Goal: Information Seeking & Learning: Compare options

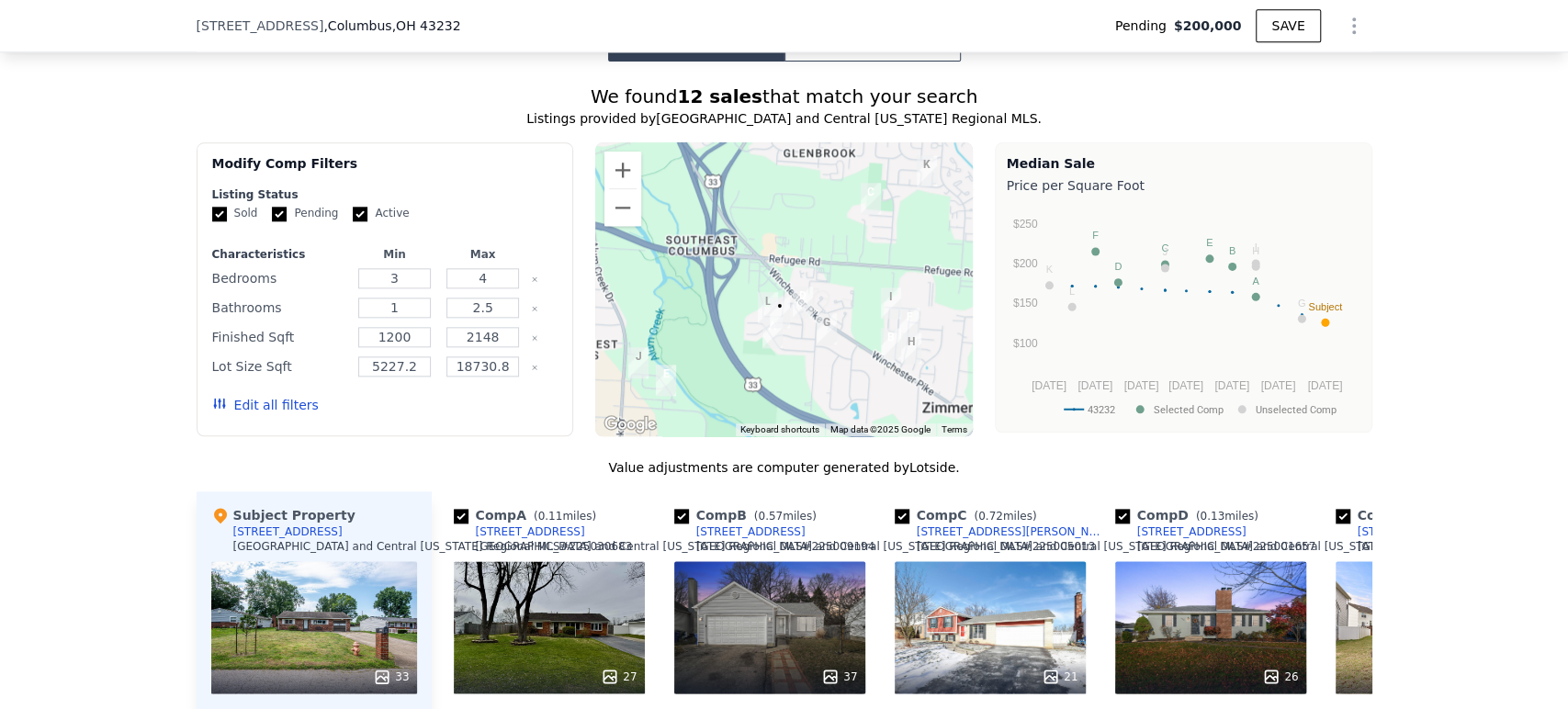
scroll to position [1319, 0]
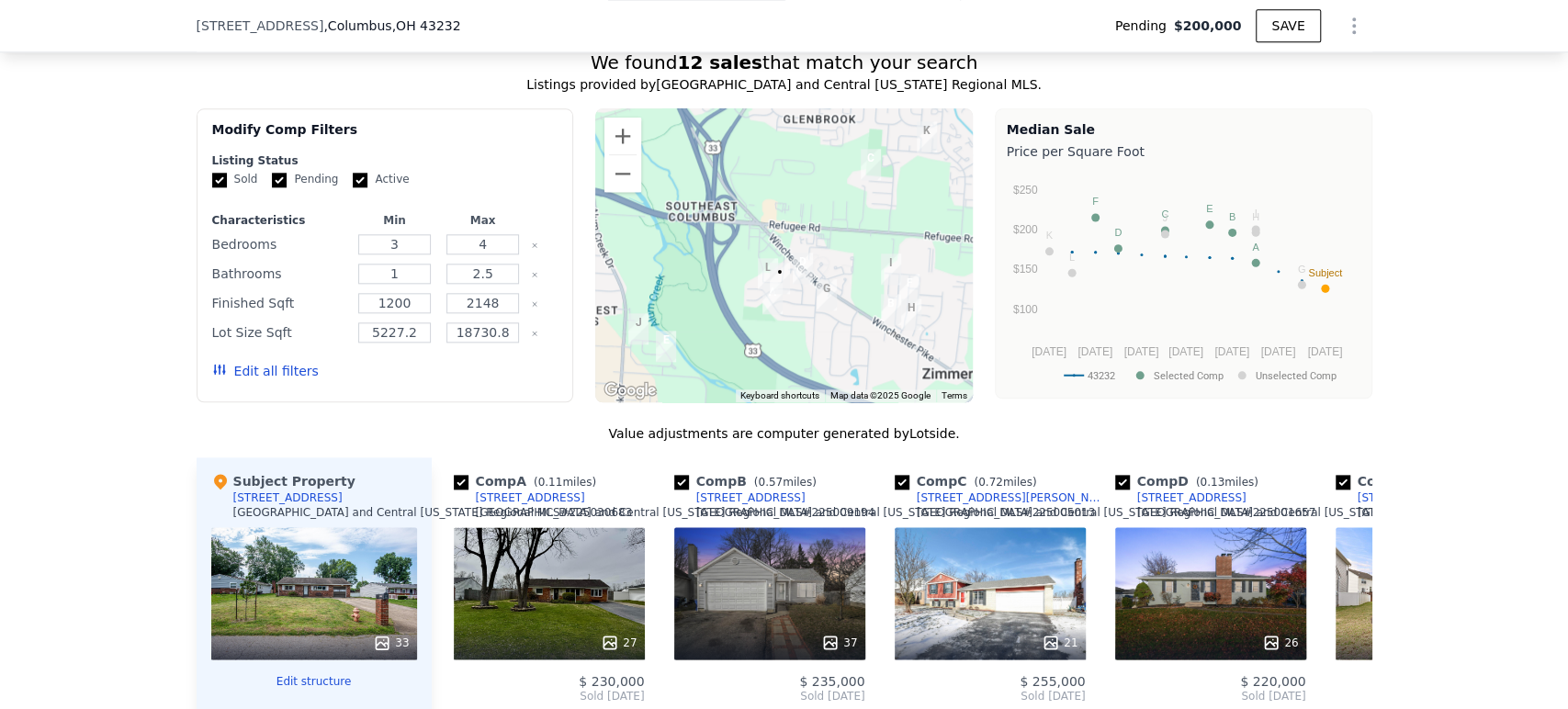
click at [268, 380] on button "Edit all filters" at bounding box center [266, 370] width 107 height 19
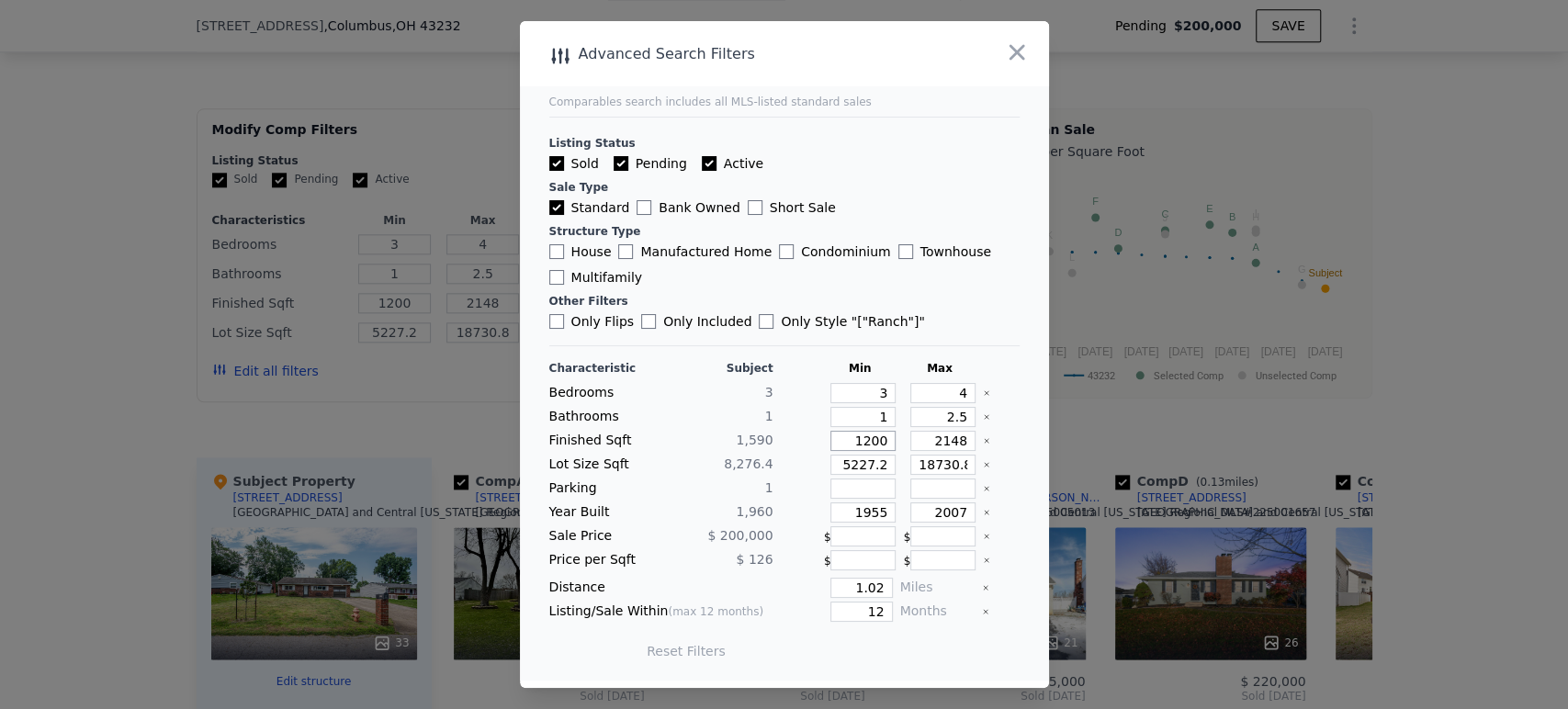
drag, startPoint x: 842, startPoint y: 440, endPoint x: 893, endPoint y: 438, distance: 51.0
click at [893, 438] on div "Finished Sqft 1,590 1200 2148" at bounding box center [784, 440] width 470 height 20
type input "1"
type input "10"
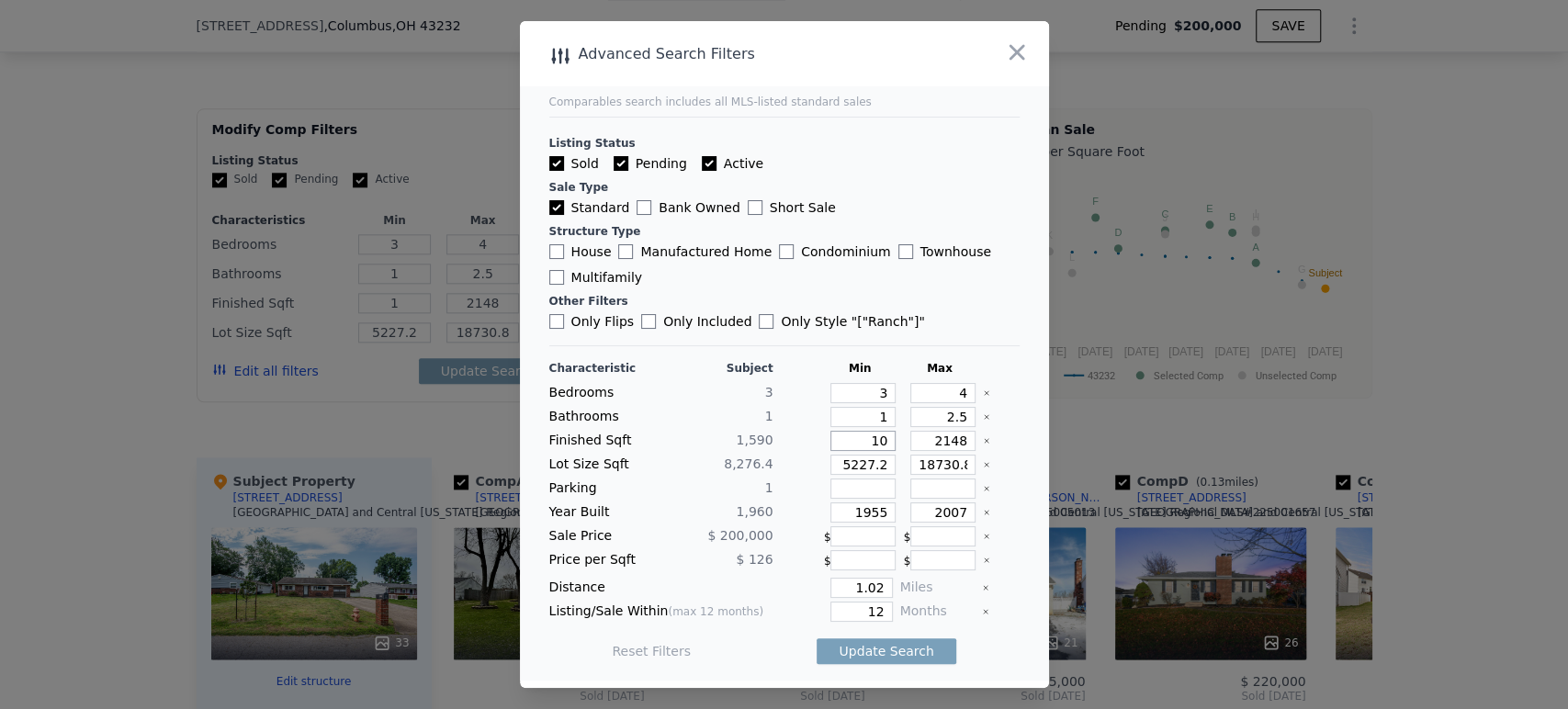
type input "10"
type input "100"
type input "1000"
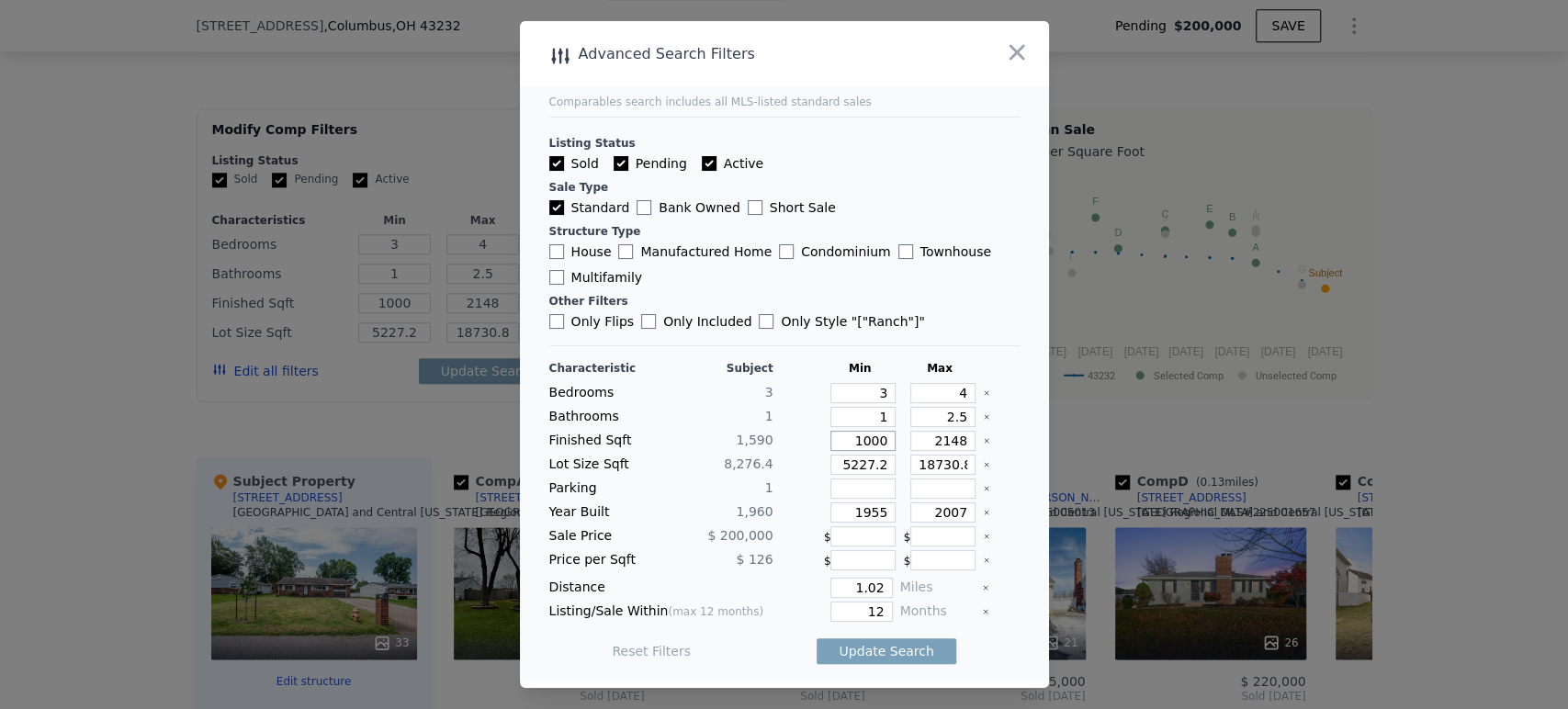
type input "1000"
drag, startPoint x: 924, startPoint y: 437, endPoint x: 992, endPoint y: 453, distance: 69.9
click at [992, 453] on div "Characteristic Subject Min Max Bedrooms 3 3 4 Bathrooms 1 1 2.5 Finished Sqft 1…" at bounding box center [784, 518] width 470 height 316
type input "3"
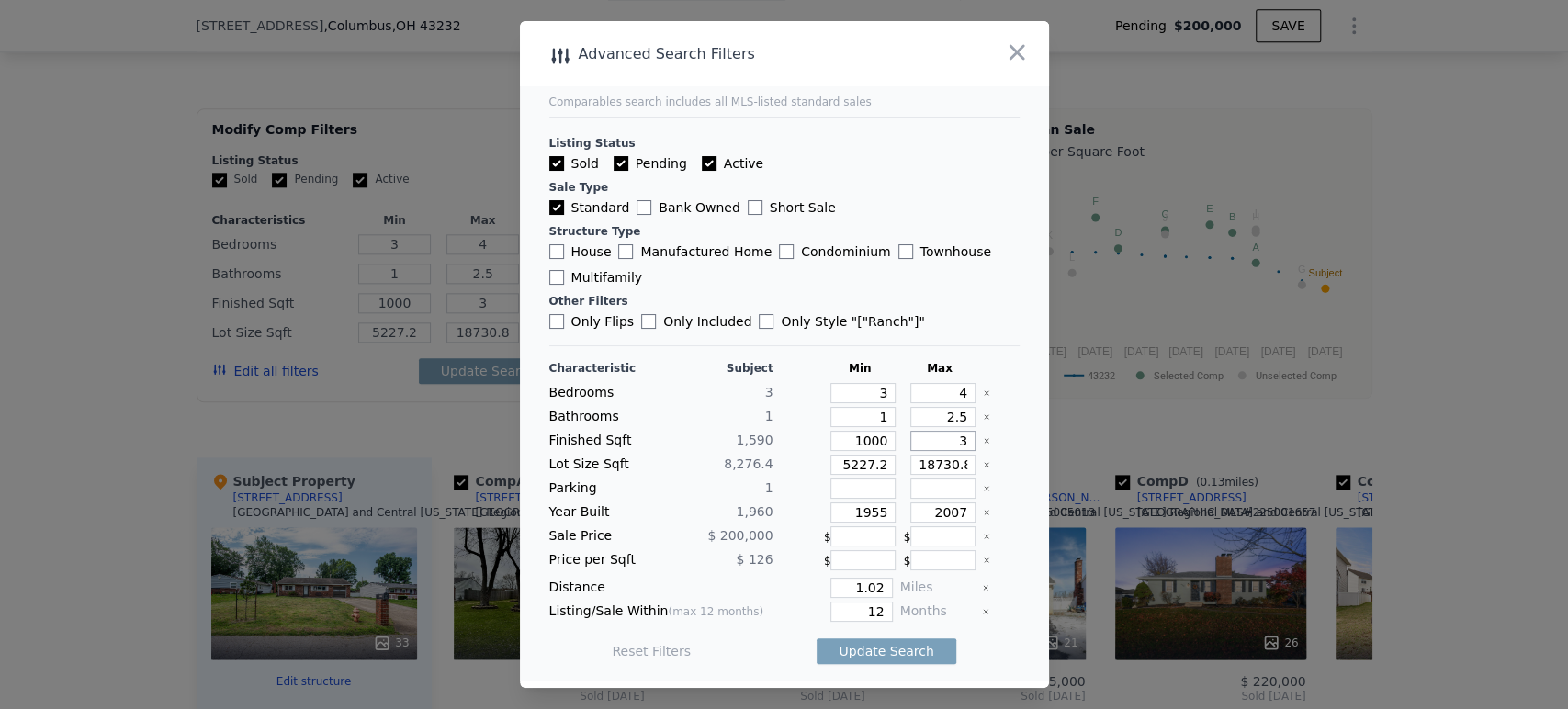
type input "30"
type input "300"
type input "3000"
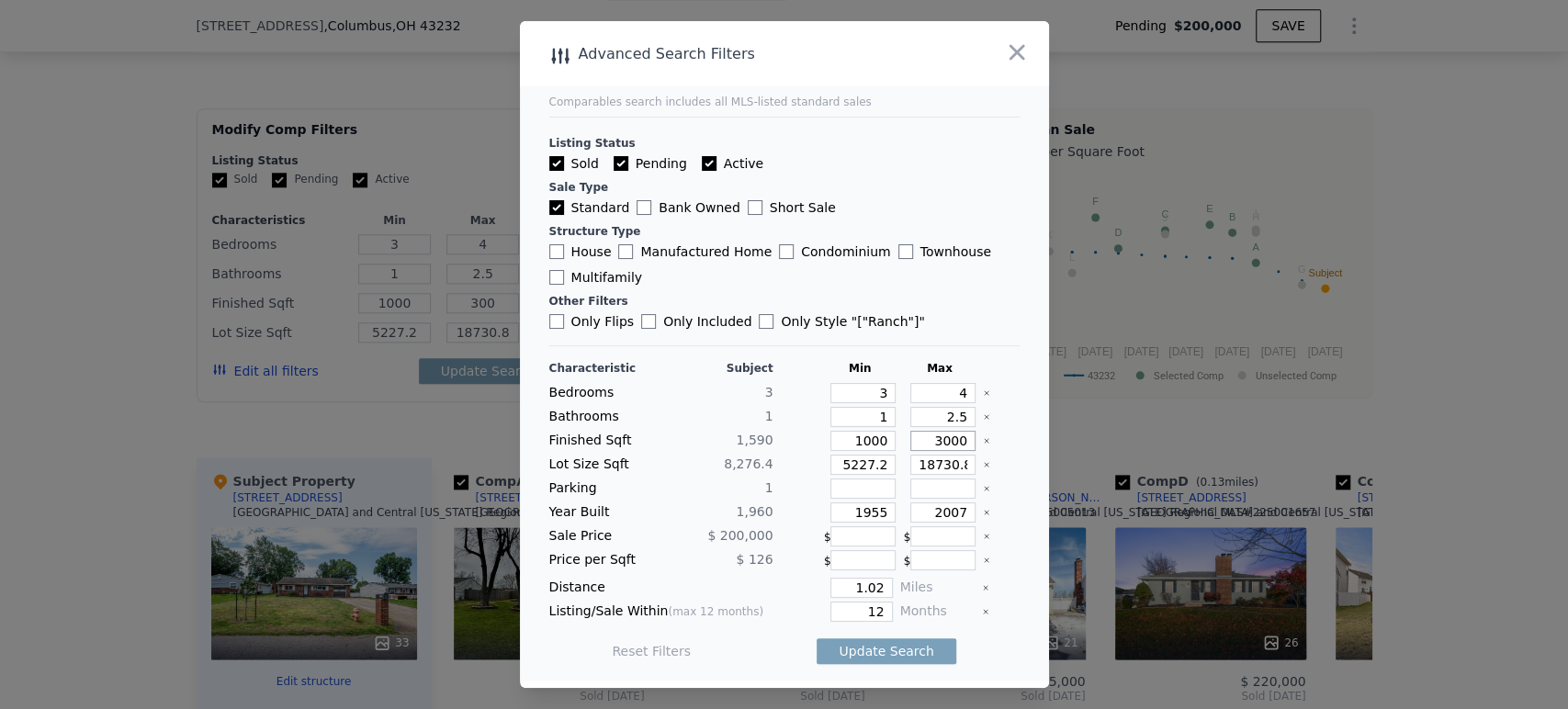
type input "3000"
click at [831, 474] on input "5227.2" at bounding box center [864, 464] width 65 height 20
drag, startPoint x: 836, startPoint y: 470, endPoint x: 930, endPoint y: 466, distance: 94.1
click at [930, 466] on div "Lot Size Sqft 8,276.4 5227.2 18730.8" at bounding box center [784, 464] width 470 height 20
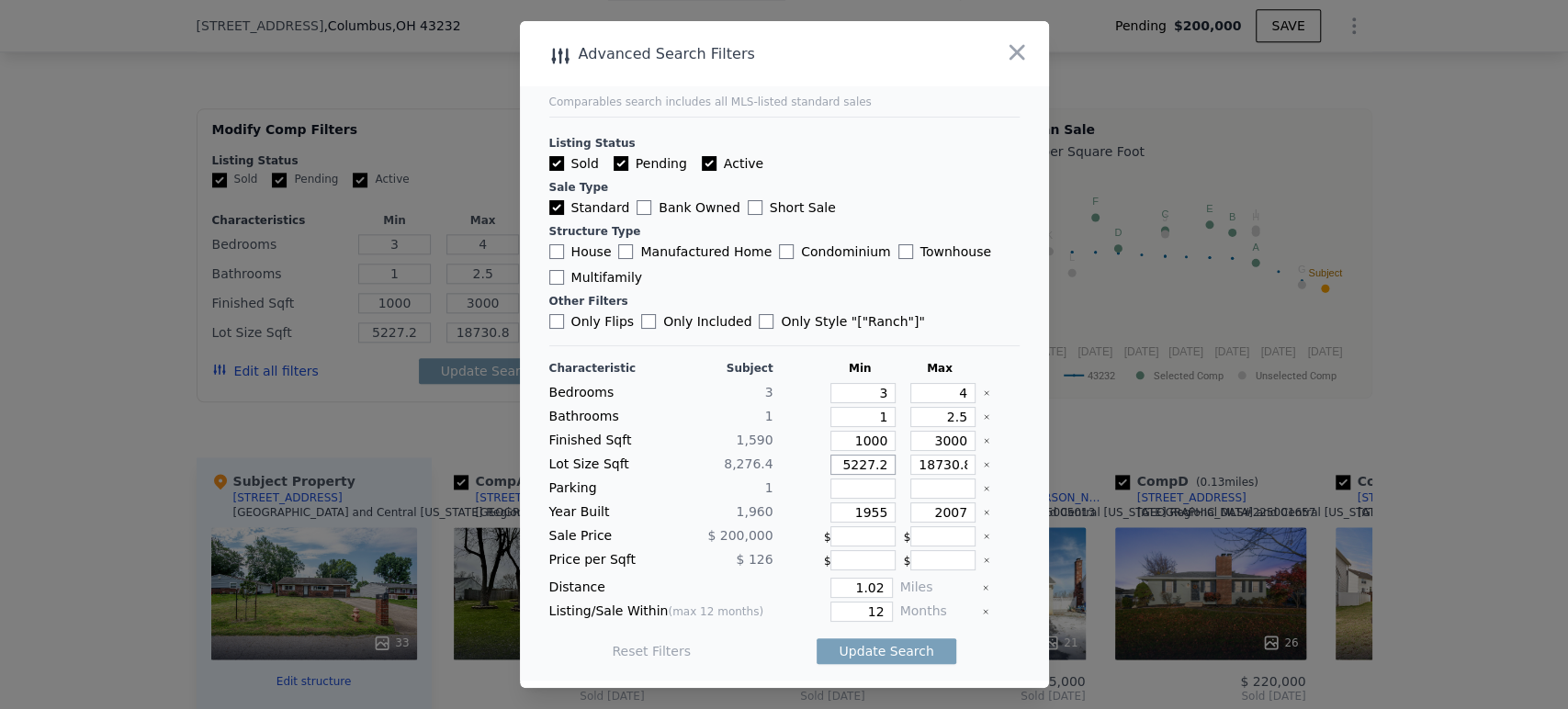
type input "5"
type input "50"
type input "500"
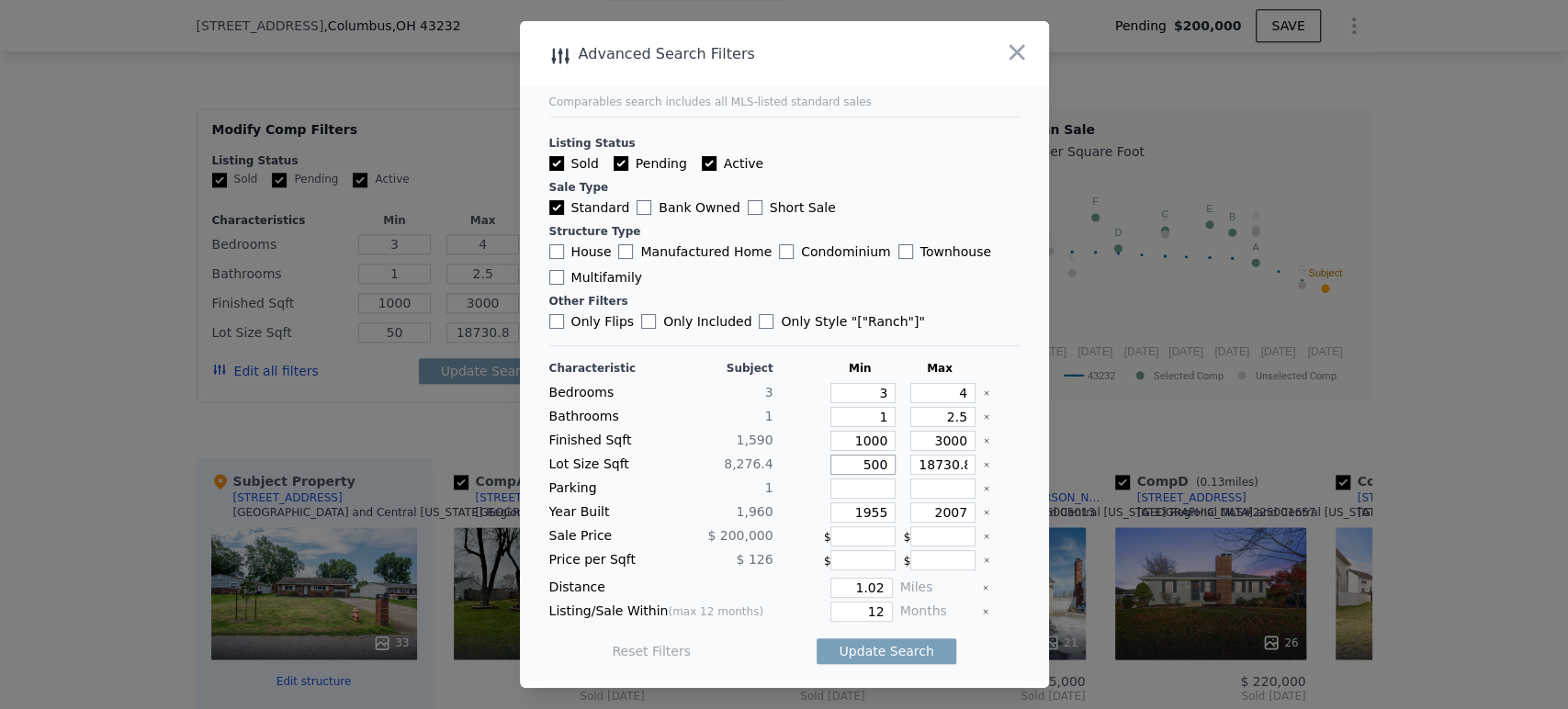
type input "500"
type input "5000"
drag, startPoint x: 904, startPoint y: 469, endPoint x: 1008, endPoint y: 475, distance: 104.2
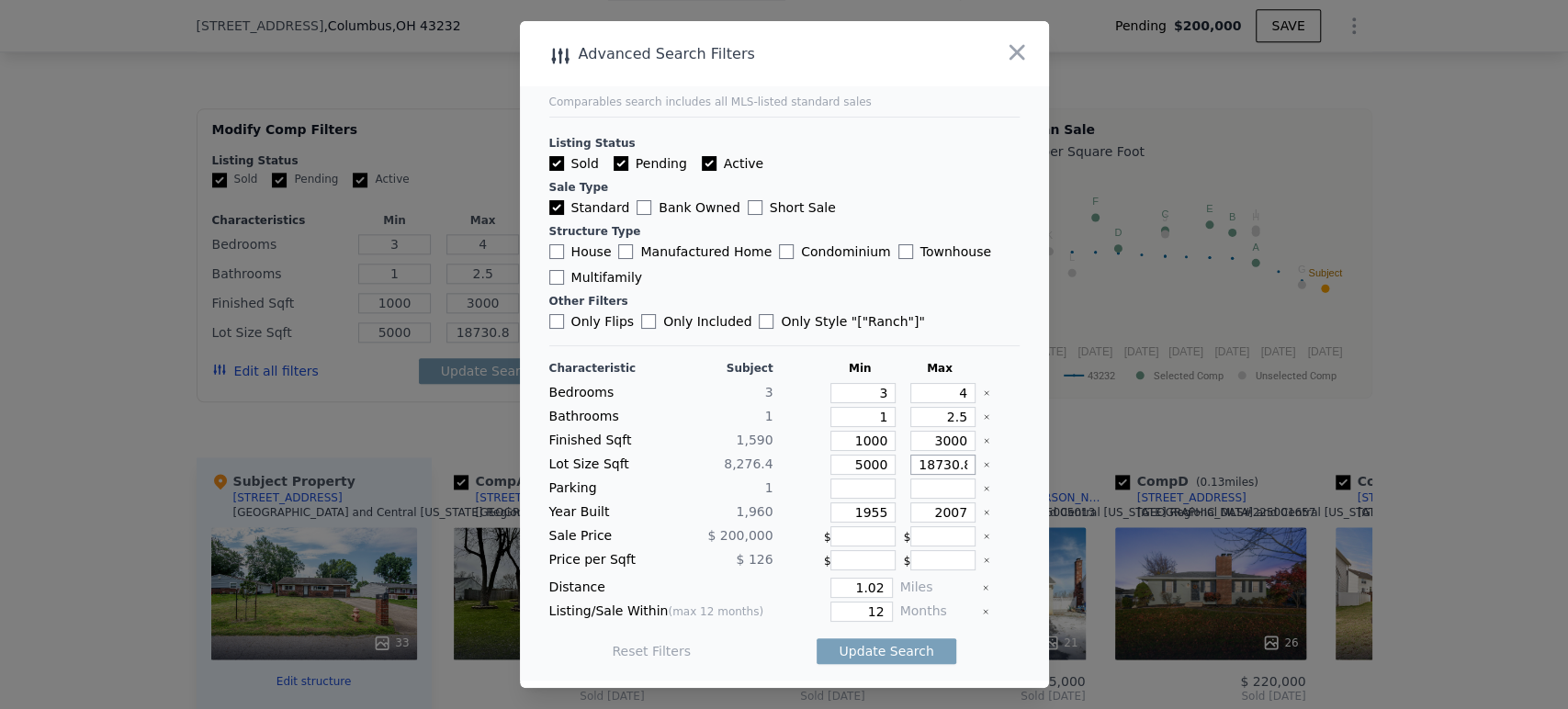
click at [1007, 476] on main "Comparables search includes all MLS-listed standard sales Listing Status Sold P…" at bounding box center [784, 351] width 530 height 660
type input "2"
type input "20"
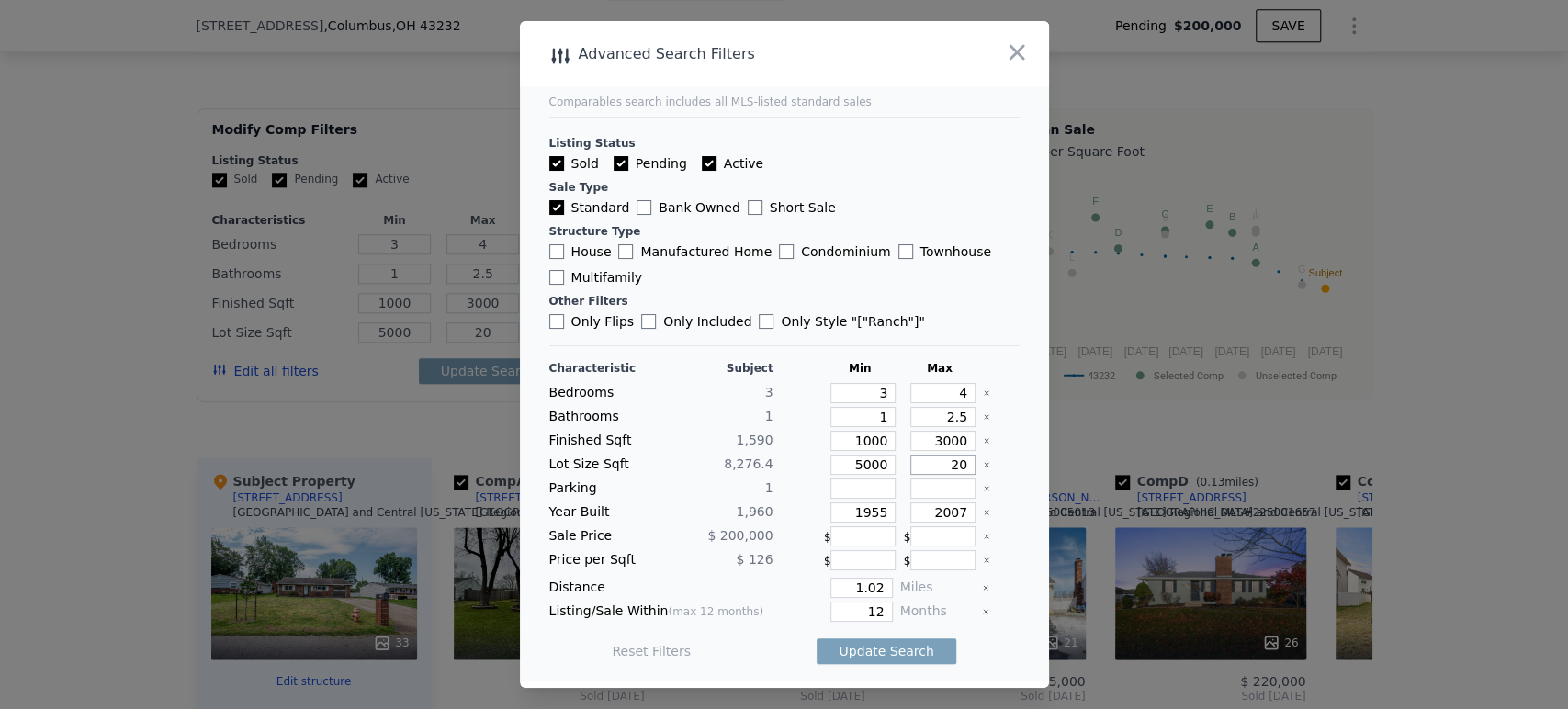
type input "200"
type input "2000"
type input "20000"
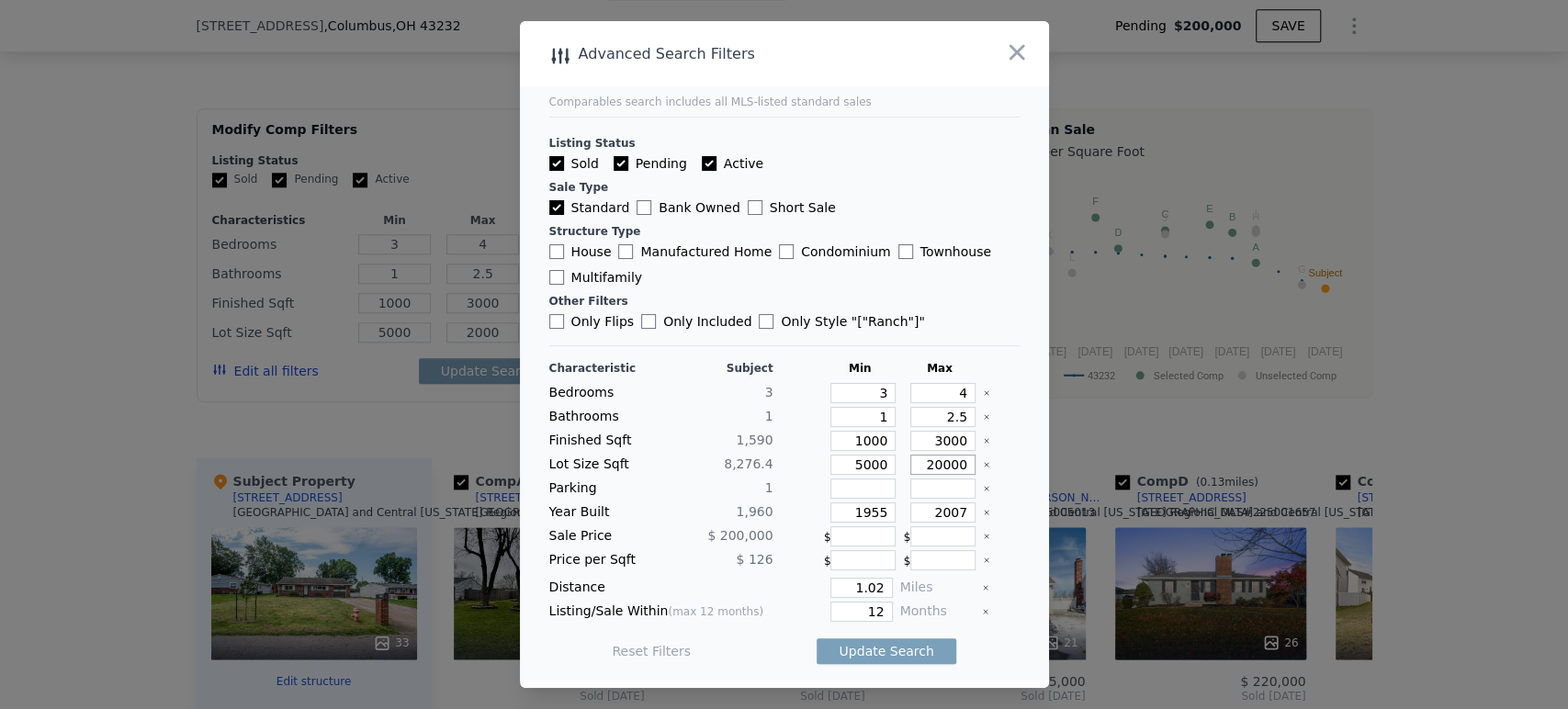
type input "20000"
click at [876, 509] on input "1955" at bounding box center [864, 512] width 65 height 20
drag, startPoint x: 876, startPoint y: 509, endPoint x: 838, endPoint y: 512, distance: 38.1
click at [838, 512] on input "1955" at bounding box center [864, 512] width 65 height 20
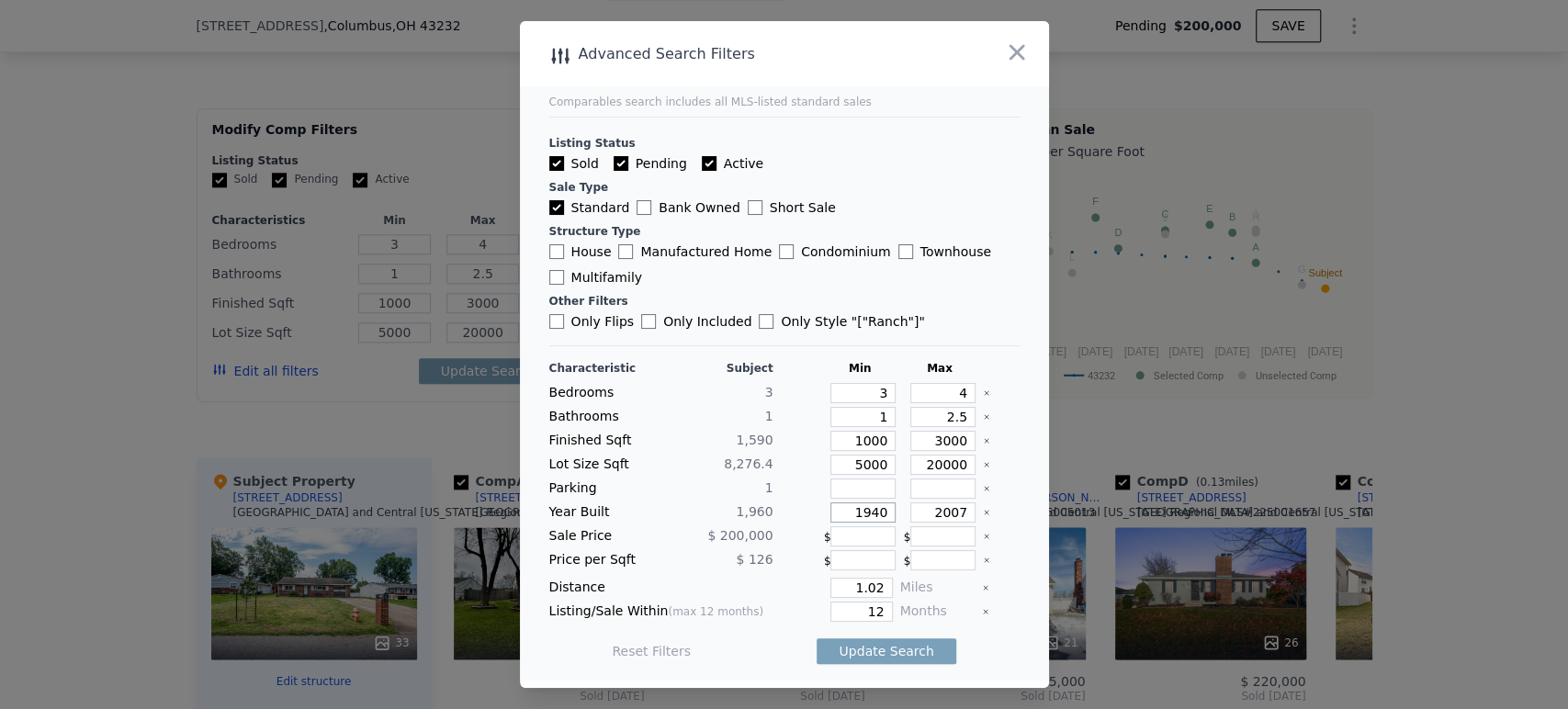
type input "1940"
click at [924, 516] on input "2007" at bounding box center [943, 512] width 65 height 20
drag, startPoint x: 922, startPoint y: 513, endPoint x: 993, endPoint y: 514, distance: 71.0
click at [993, 514] on div "Year Built 1,960 1940 2007" at bounding box center [784, 512] width 470 height 20
click at [744, 640] on div "Reset Filters Update Search" at bounding box center [784, 651] width 470 height 51
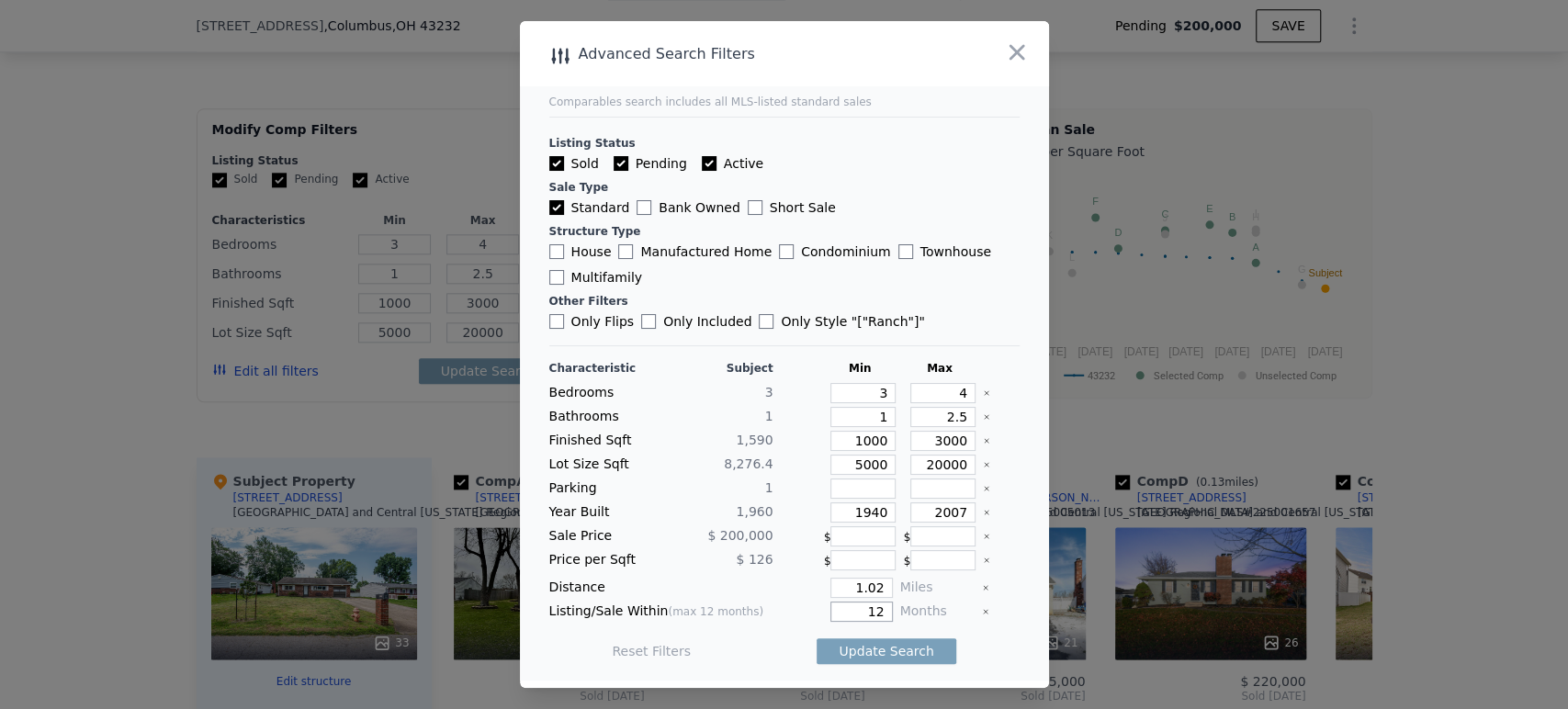
drag, startPoint x: 854, startPoint y: 612, endPoint x: 897, endPoint y: 615, distance: 43.1
click at [897, 615] on div "Listing/Sale Within (max 12 months) 12 Months" at bounding box center [784, 611] width 470 height 20
type input "6"
click at [858, 658] on button "Update Search" at bounding box center [886, 651] width 138 height 26
checkbox input "false"
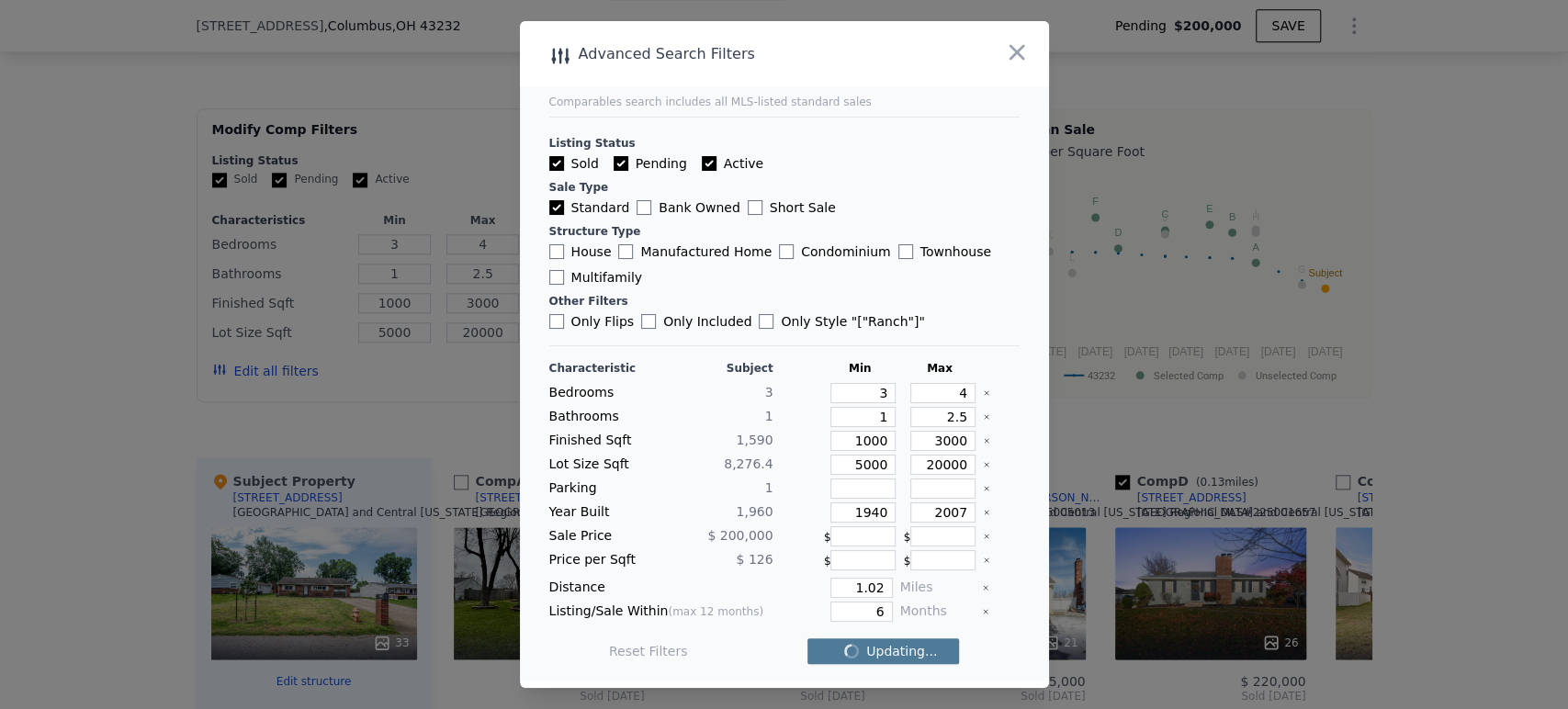
checkbox input "false"
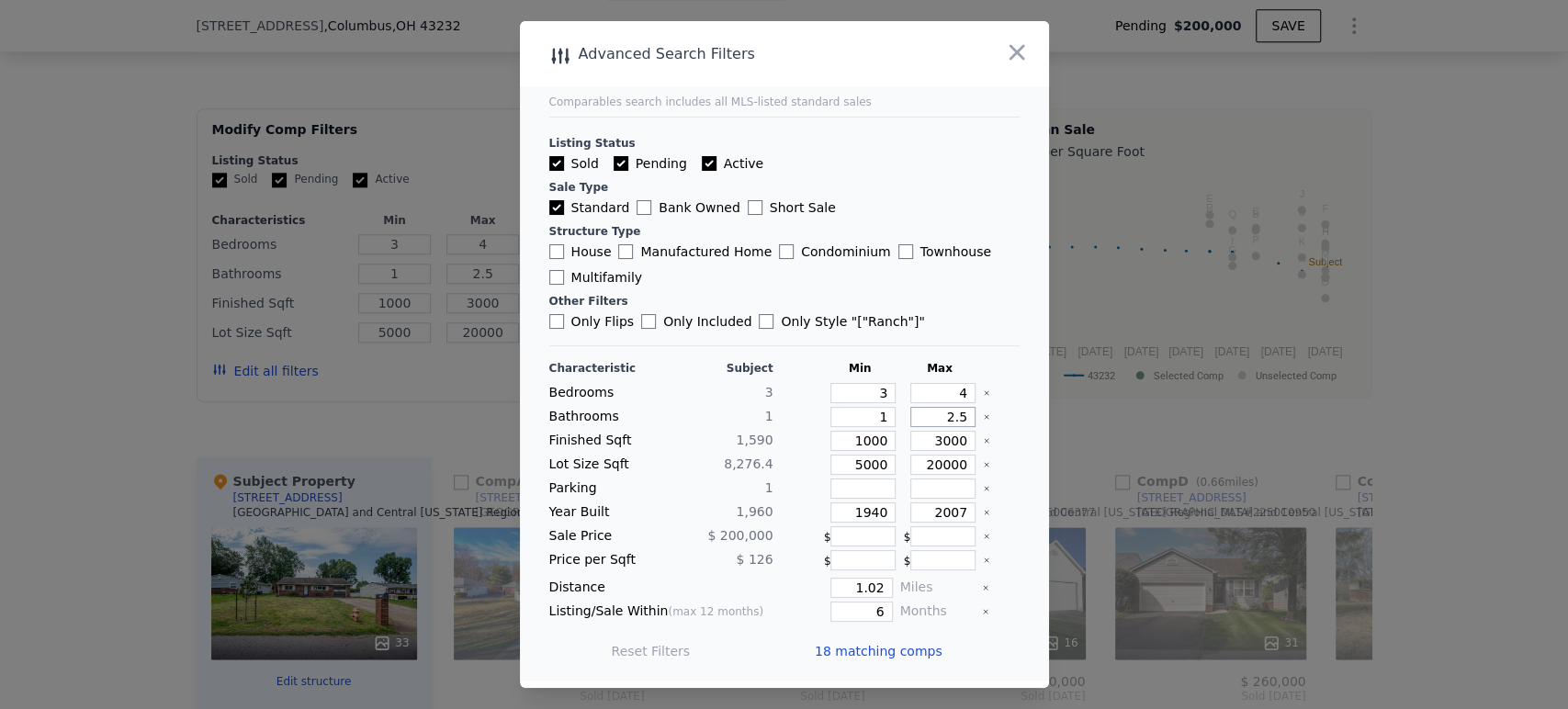
drag, startPoint x: 939, startPoint y: 415, endPoint x: 981, endPoint y: 417, distance: 42.0
click at [981, 417] on div "Bathrooms 1 1 2.5" at bounding box center [784, 417] width 470 height 20
type input "3"
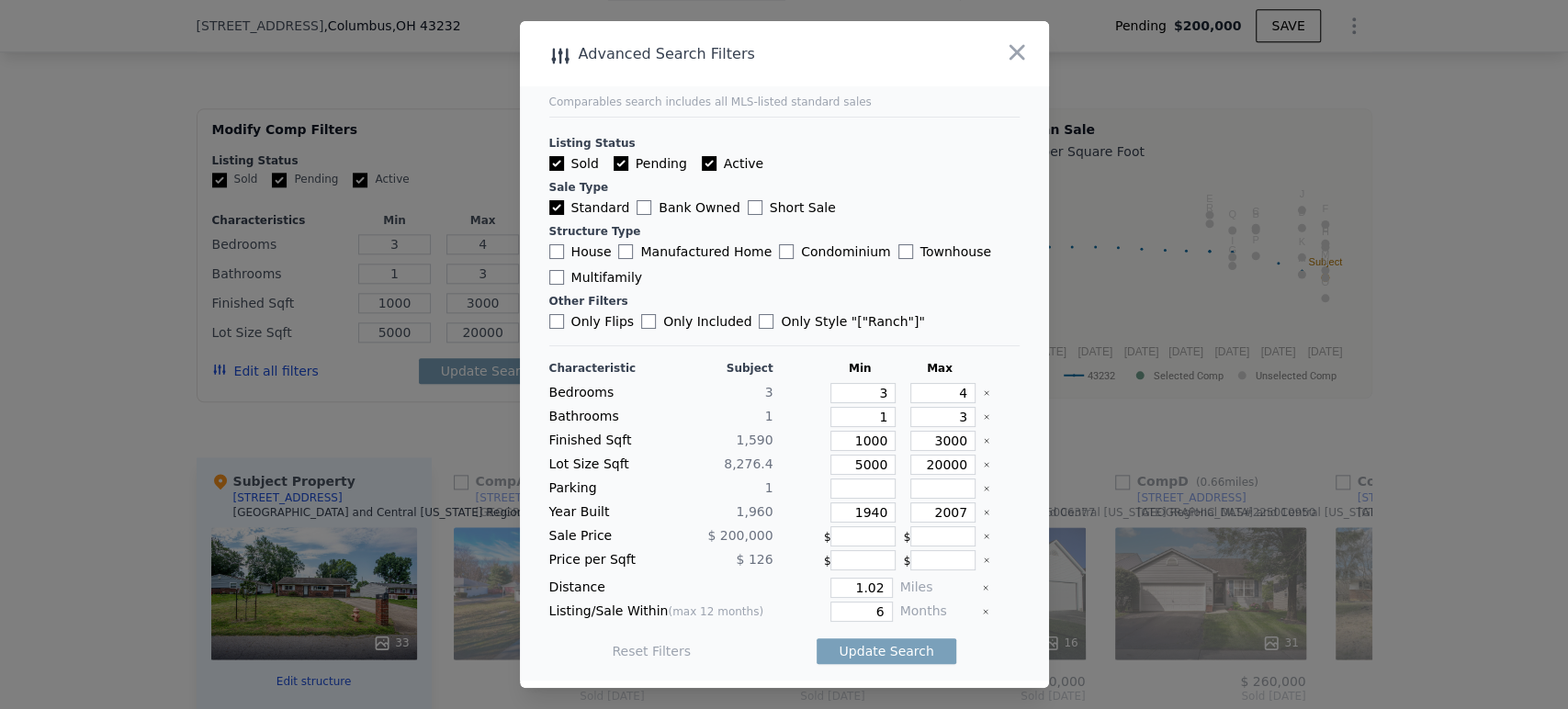
click at [1000, 658] on div "Reset Filters Update Search" at bounding box center [784, 651] width 470 height 51
click at [909, 655] on button "Update Search" at bounding box center [886, 651] width 138 height 26
click at [1017, 63] on icon "button" at bounding box center [1017, 52] width 26 height 26
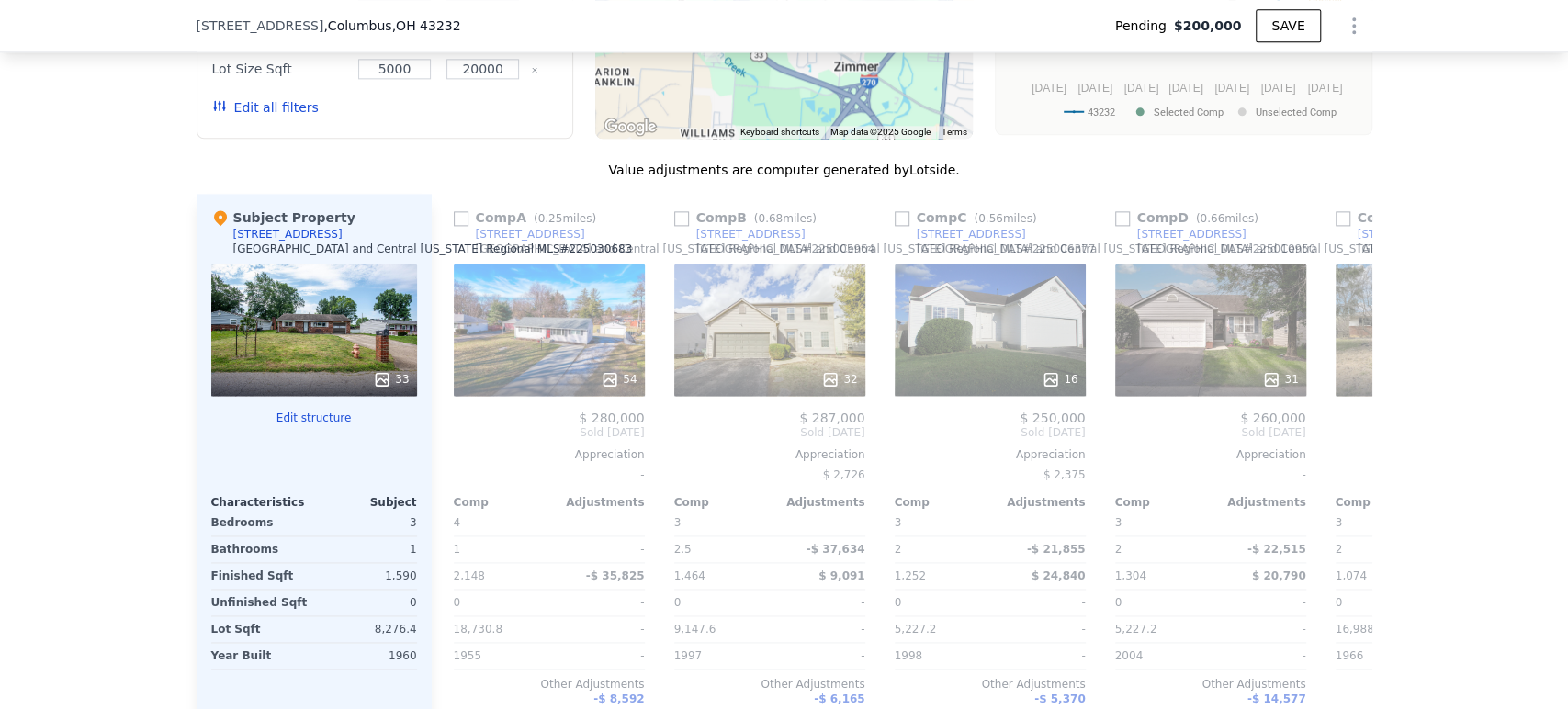
scroll to position [1727, 0]
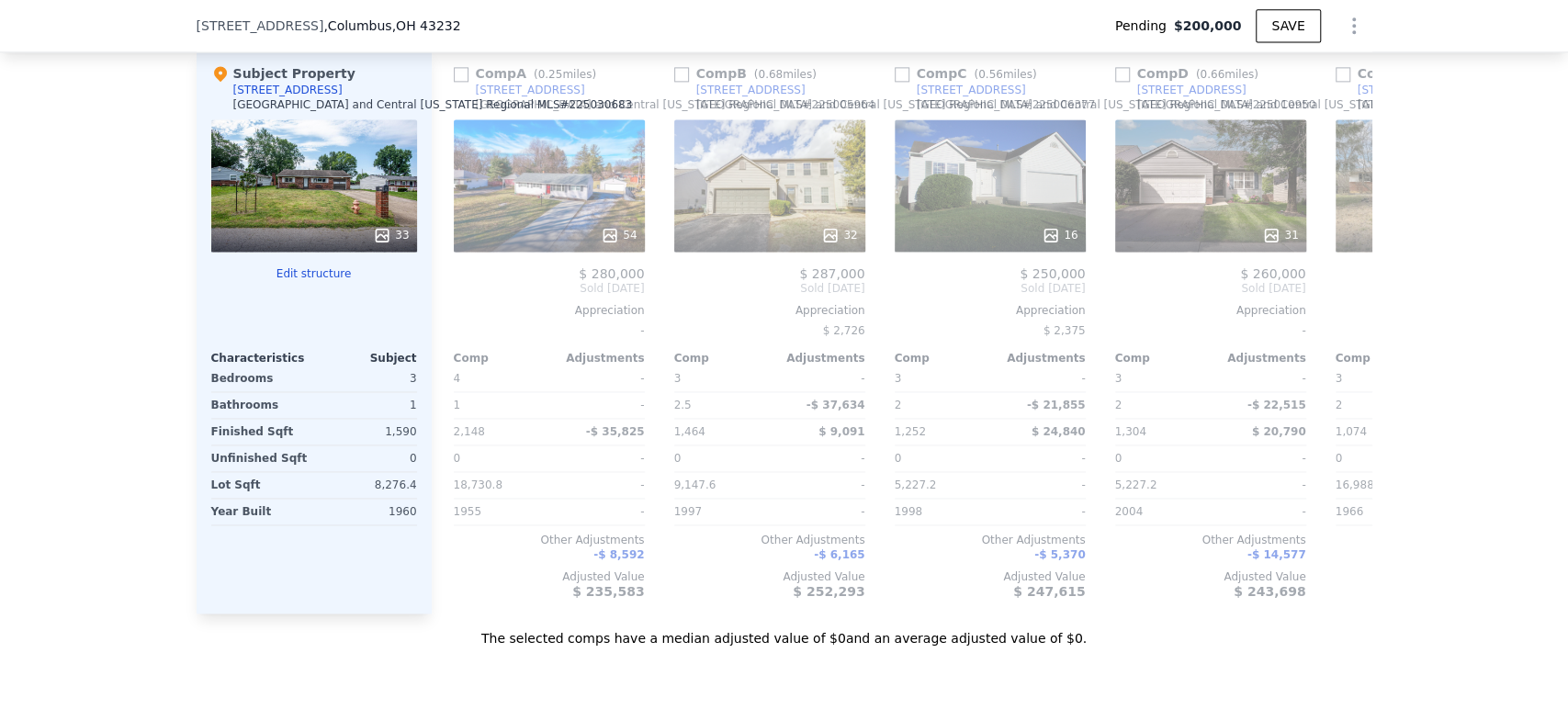
click at [272, 281] on button "Edit structure" at bounding box center [314, 274] width 206 height 15
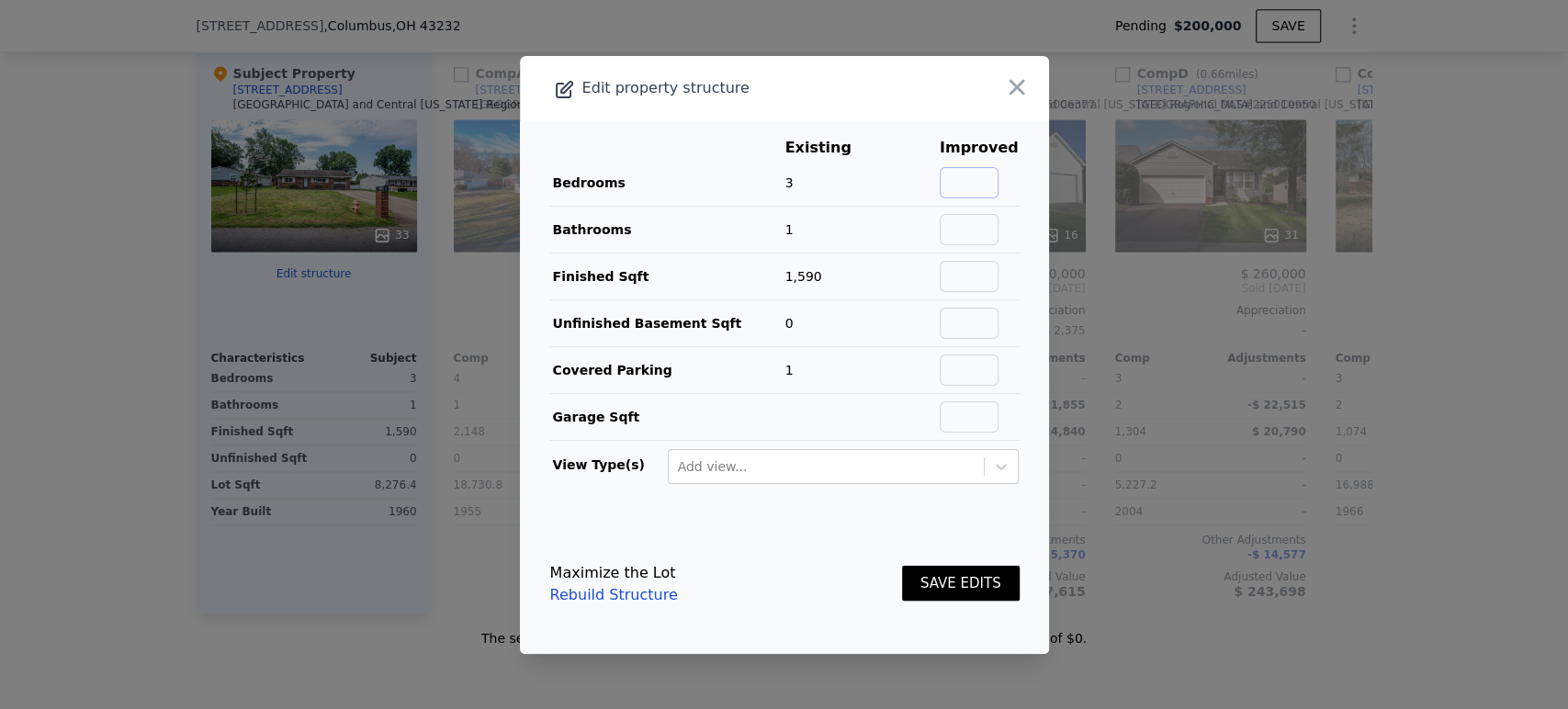
click at [954, 184] on input "text" at bounding box center [969, 183] width 59 height 32
type input "4"
click at [956, 223] on input "text" at bounding box center [969, 230] width 59 height 32
type input "2"
click at [1013, 255] on main "Existing Improved Bedrooms 3 33% 4 Bathrooms 1 100% 2 Finished Sqft 1,590 Unfin…" at bounding box center [784, 318] width 530 height 393
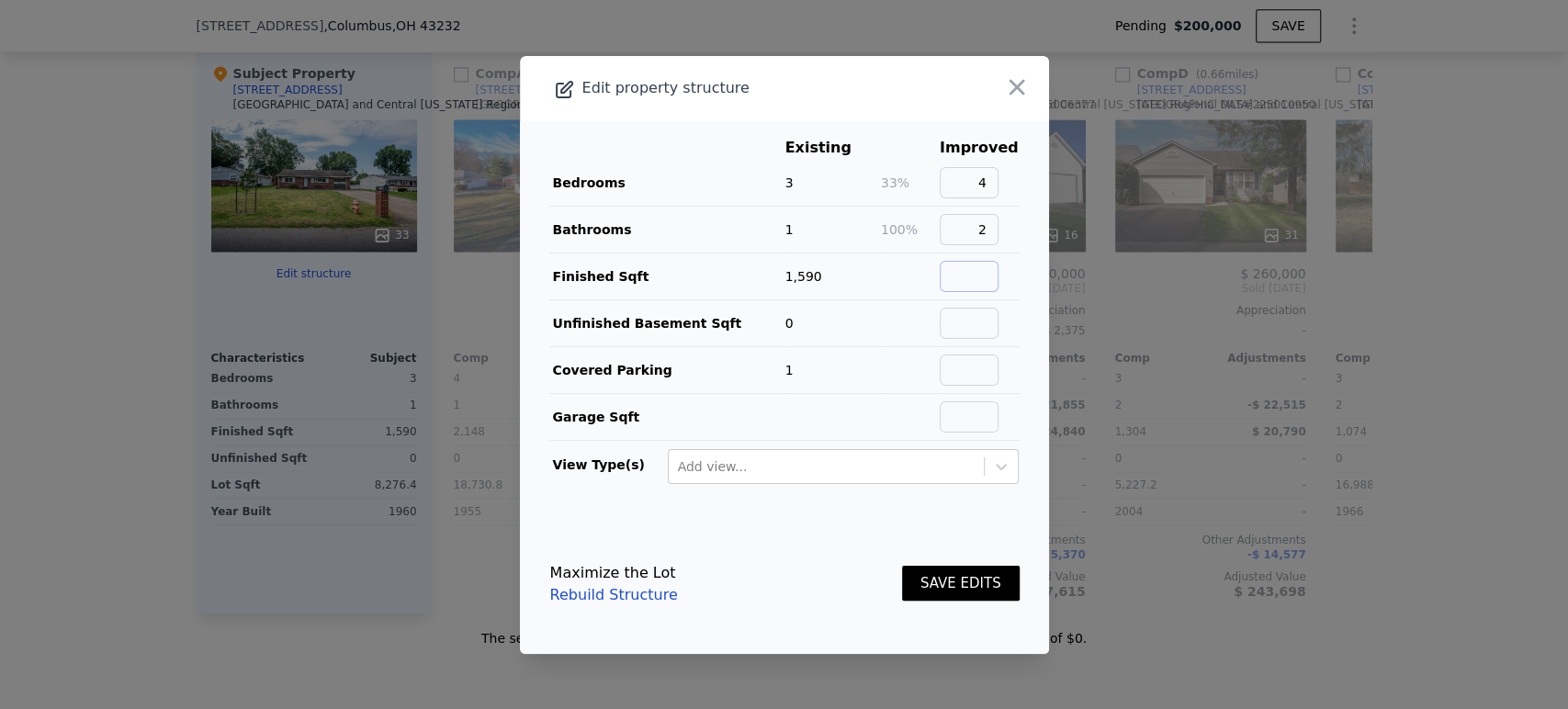
click at [942, 275] on input "text" at bounding box center [969, 276] width 59 height 32
type input "1600"
click at [805, 564] on div "Maximize the Lot Rebuild Structure SAVE EDITS" at bounding box center [784, 584] width 469 height 81
click at [934, 588] on button "SAVE EDITS" at bounding box center [960, 584] width 118 height 36
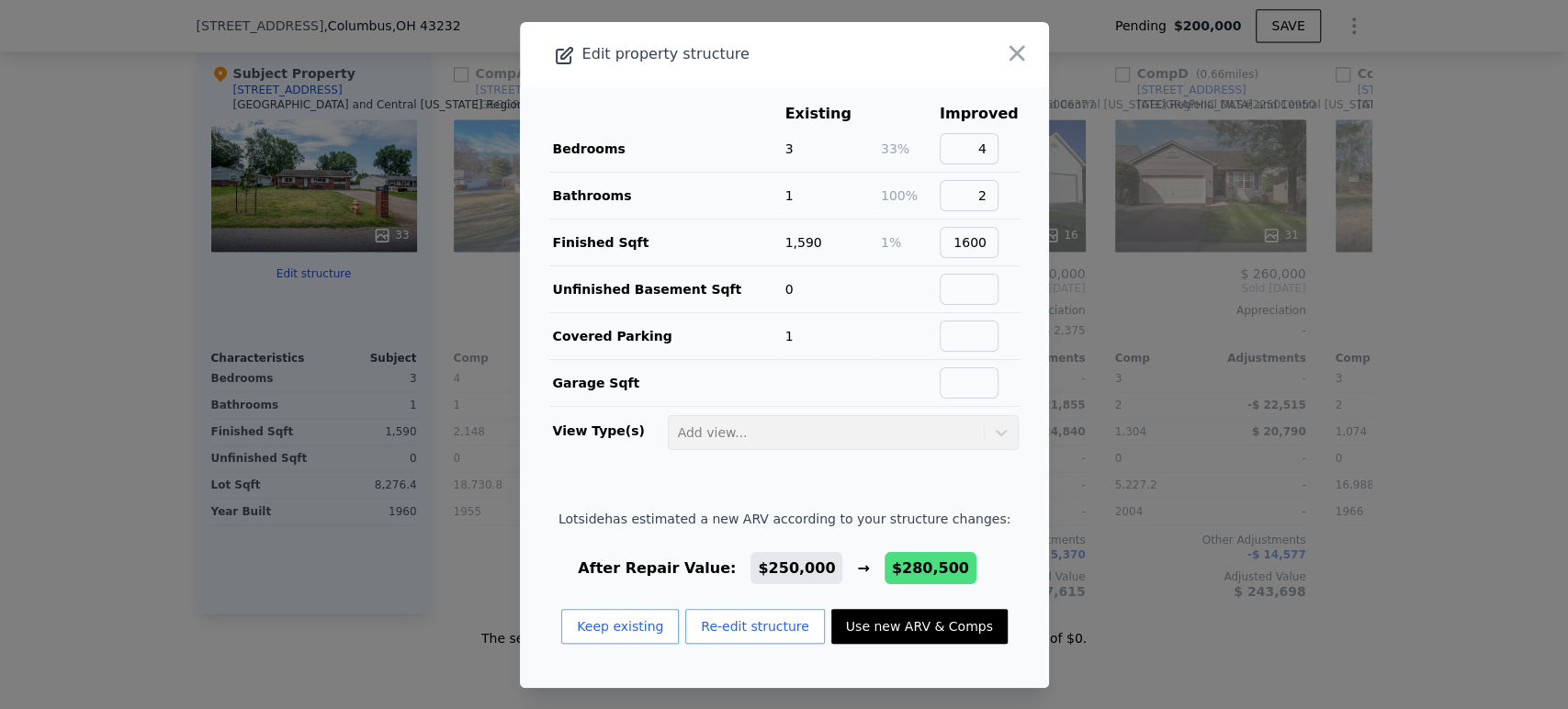
click at [904, 624] on button "Use new ARV & Comps" at bounding box center [919, 625] width 177 height 35
type input "2.5"
type input "1240"
type input "2189"
type input "5227.2"
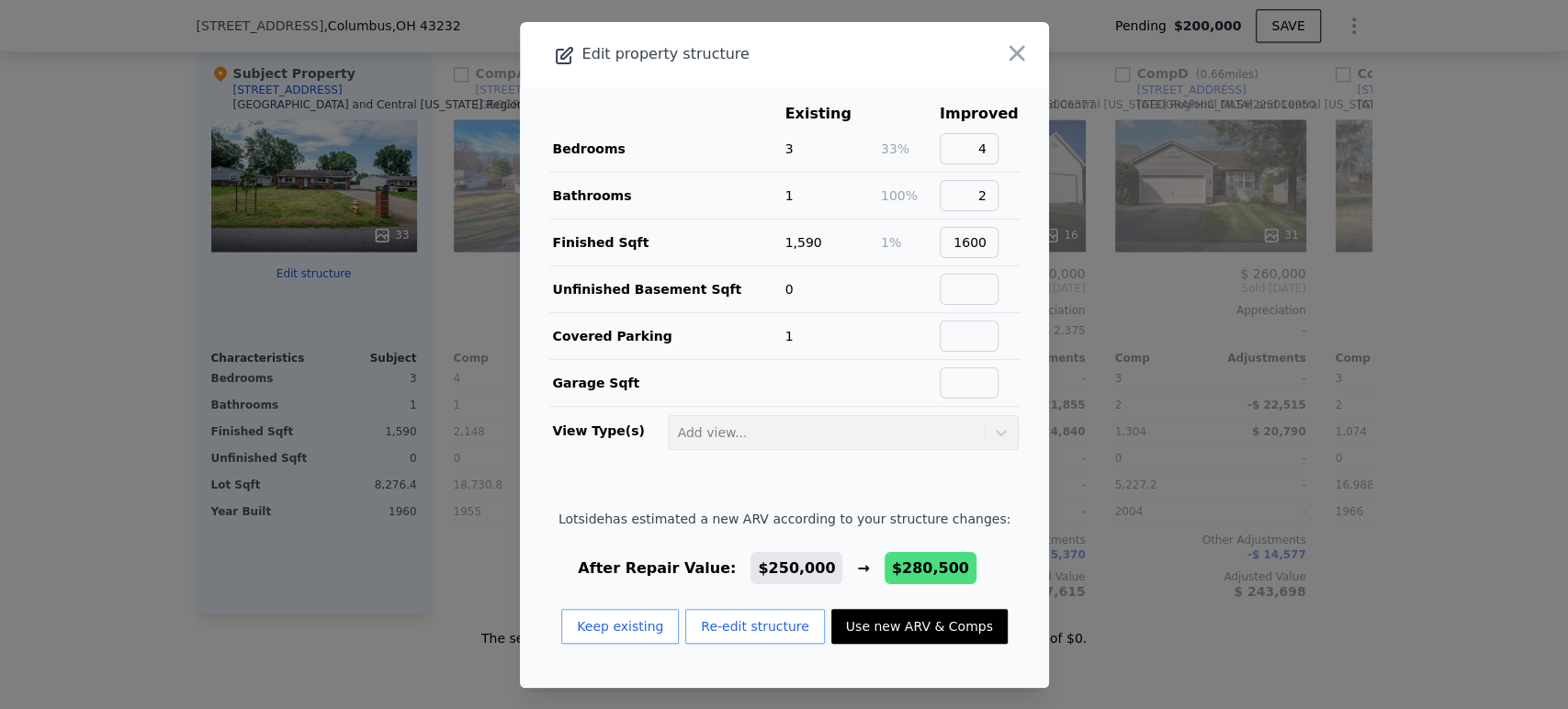
type input "20037.6"
checkbox input "true"
type input "$ 280,500"
type input "$ 52,435"
checkbox input "true"
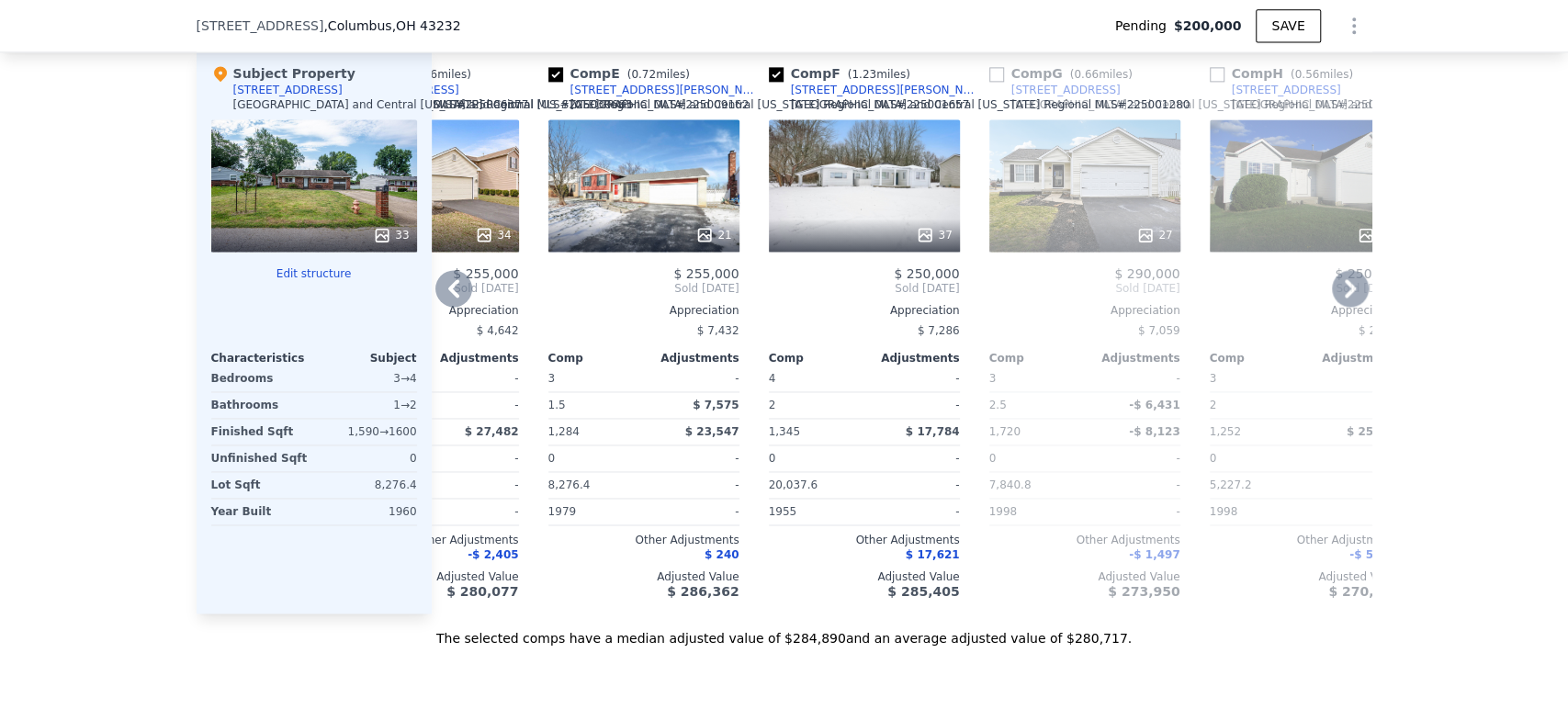
scroll to position [0, 773]
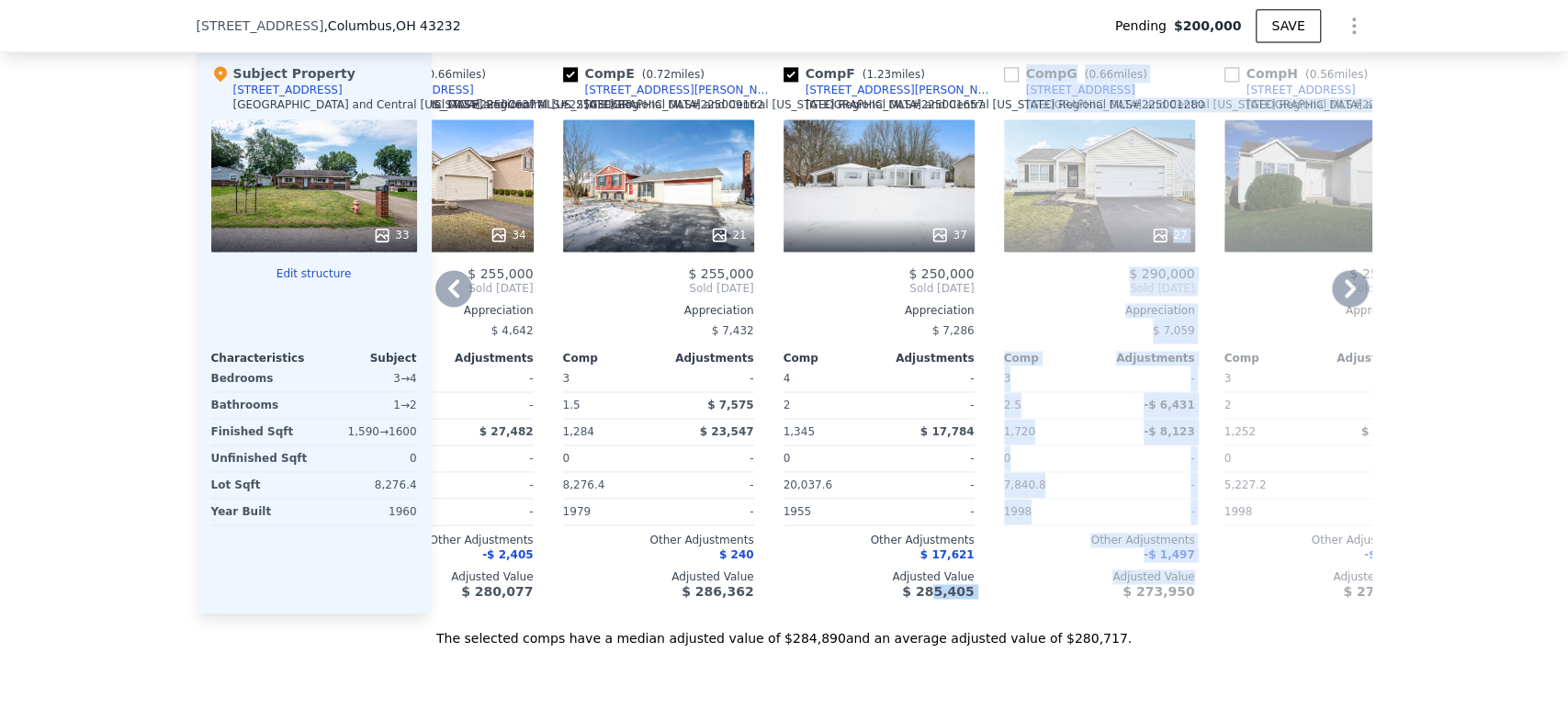
drag, startPoint x: 930, startPoint y: 641, endPoint x: 1080, endPoint y: 615, distance: 152.2
click at [1080, 613] on div "Comp A ( 0.13 miles) [STREET_ADDRESS][GEOGRAPHIC_DATA][US_STATE] MLS # 22404021…" at bounding box center [902, 331] width 941 height 564
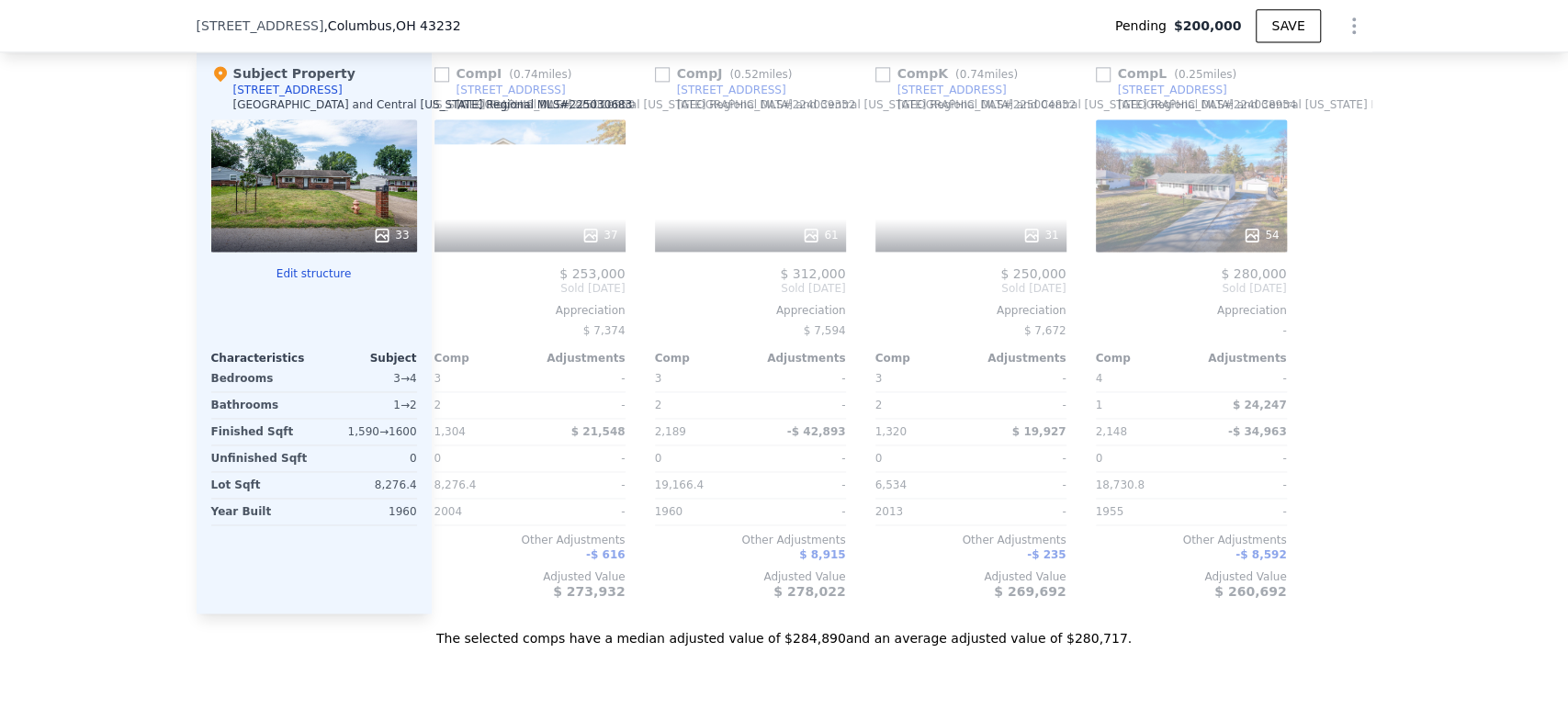
scroll to position [0, 0]
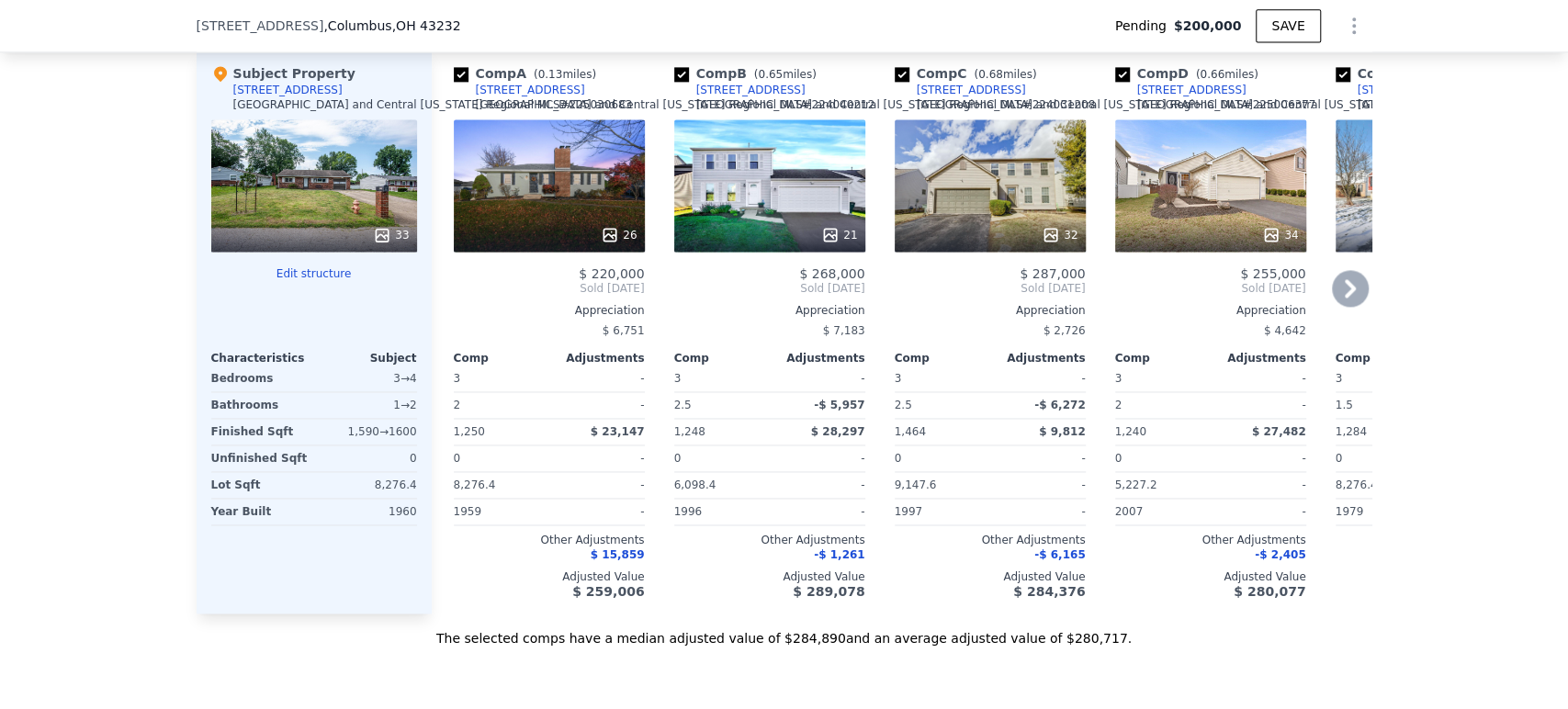
click at [529, 216] on div "26" at bounding box center [548, 186] width 191 height 132
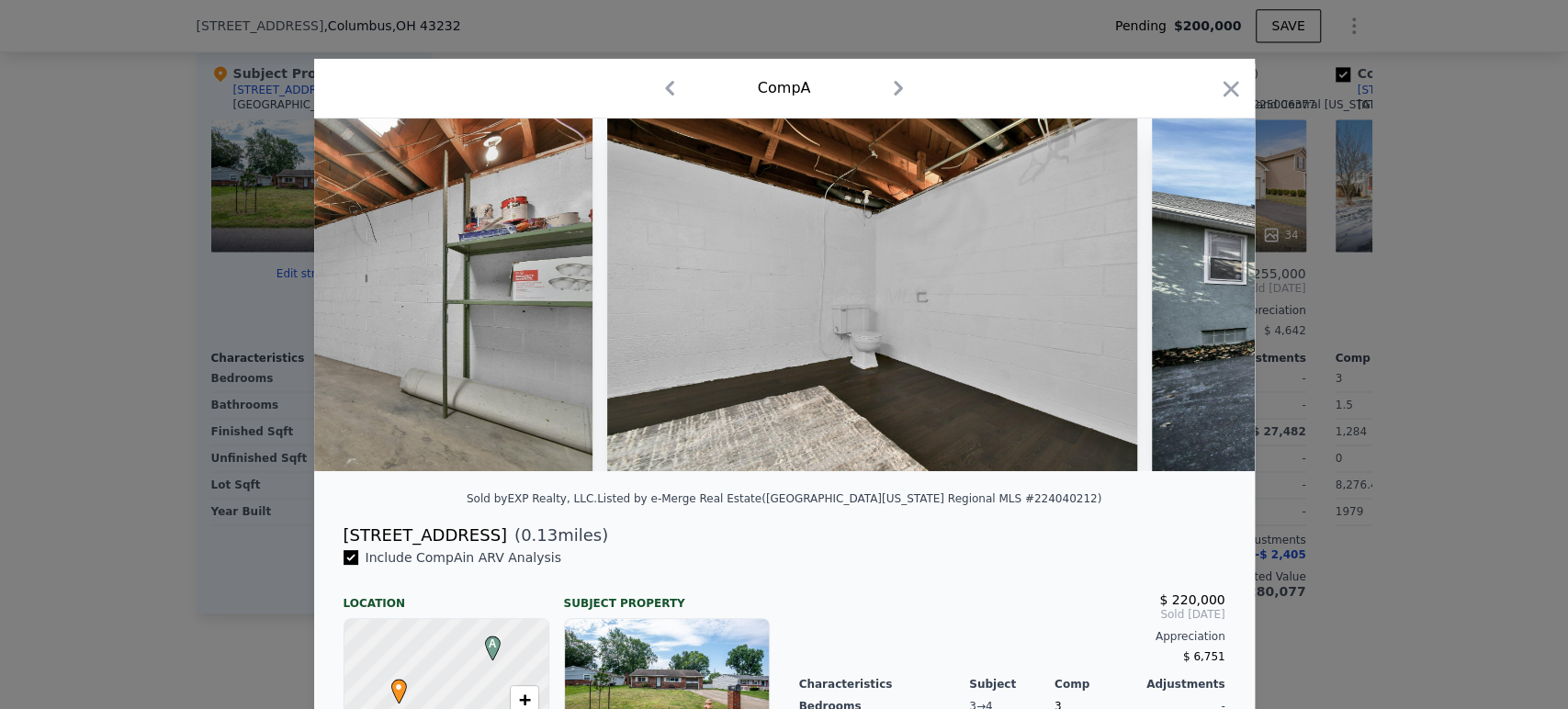
scroll to position [0, 12892]
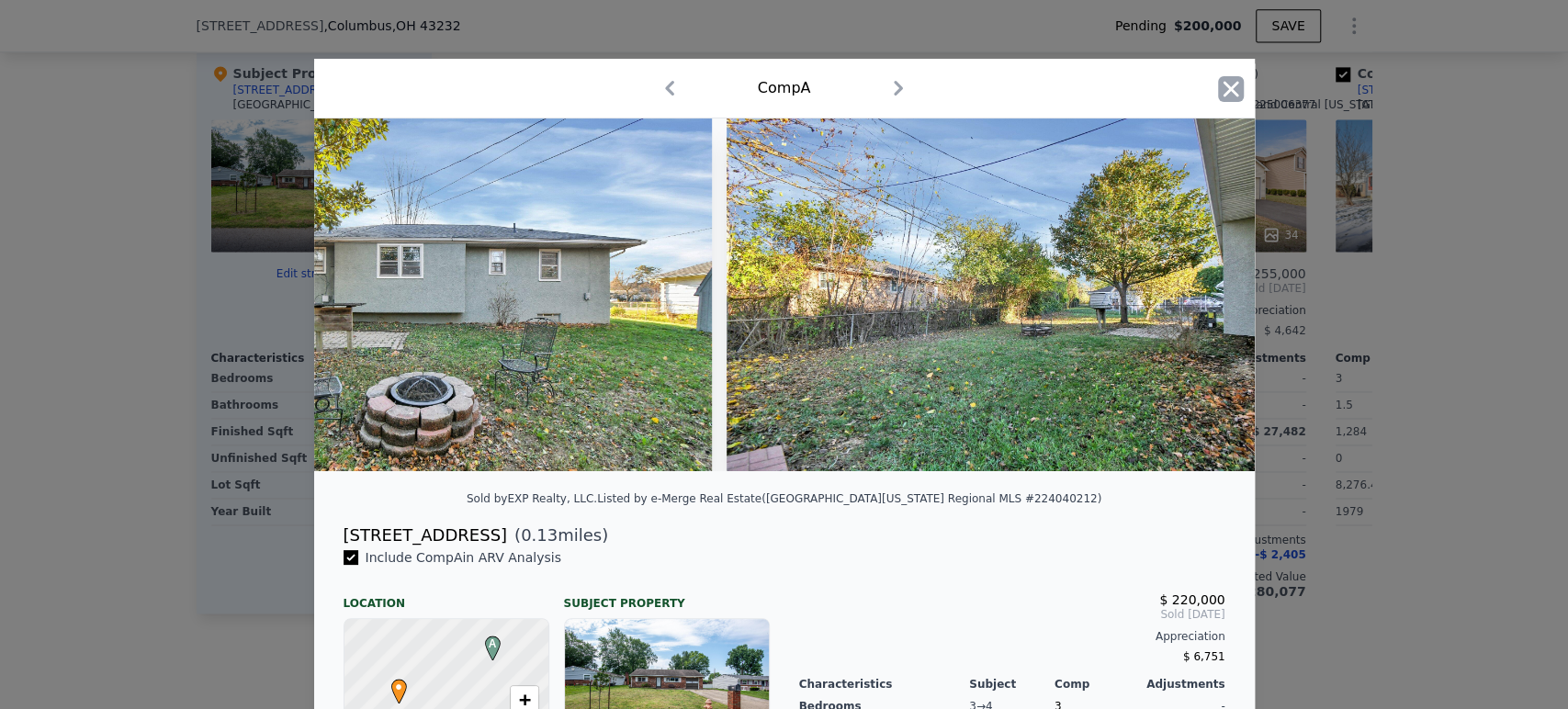
click at [1223, 78] on icon "button" at bounding box center [1231, 89] width 26 height 26
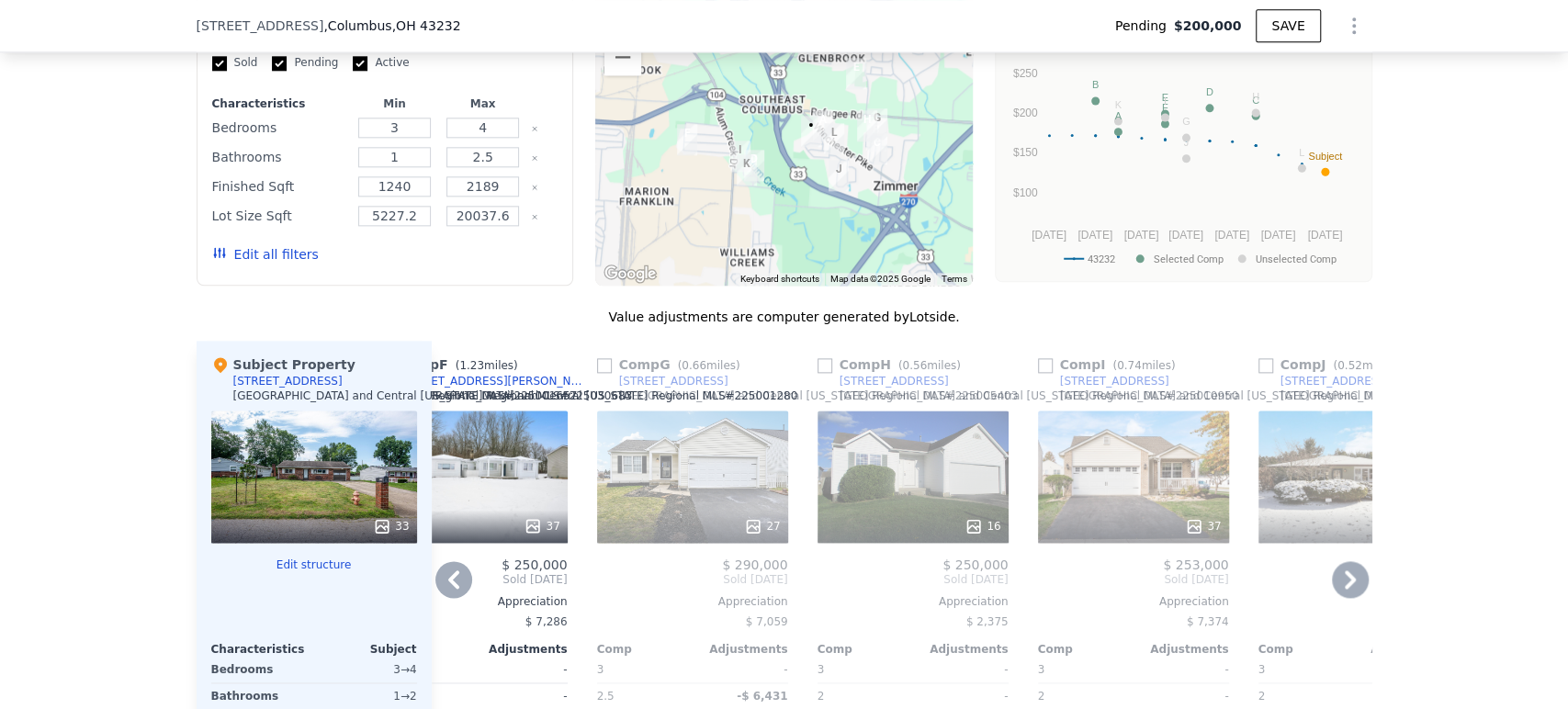
scroll to position [1421, 0]
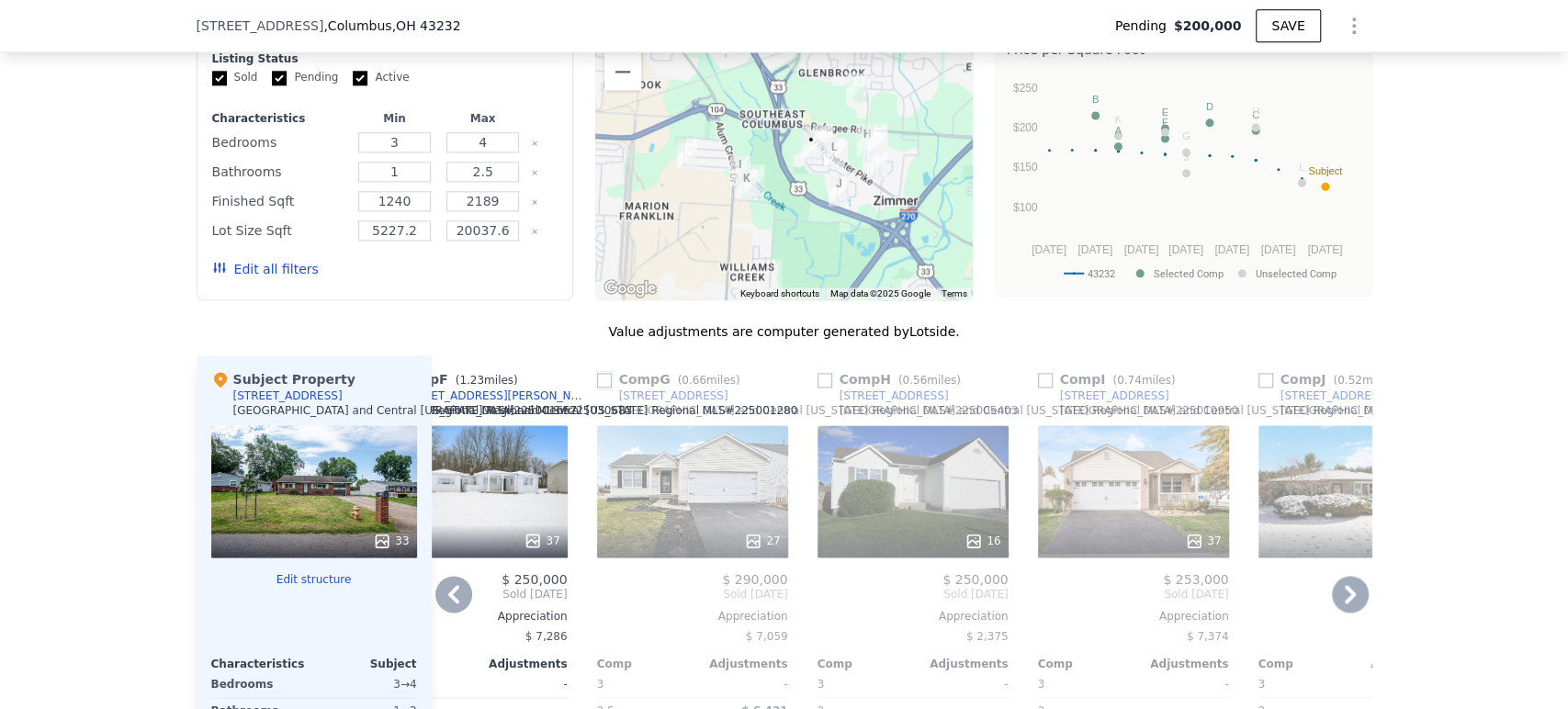
click at [597, 387] on input "checkbox" at bounding box center [604, 379] width 15 height 15
checkbox input "true"
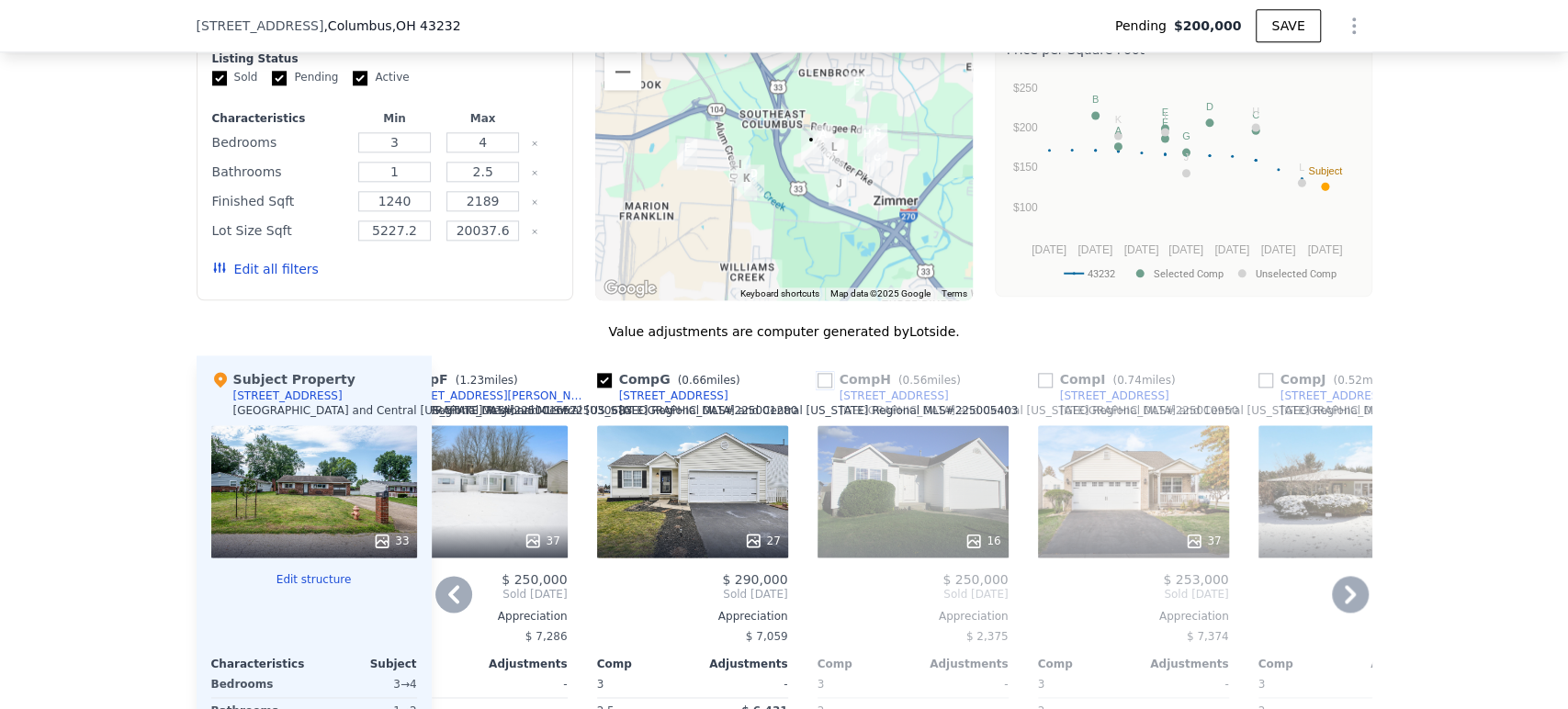
click at [821, 387] on input "checkbox" at bounding box center [824, 379] width 15 height 15
checkbox input "true"
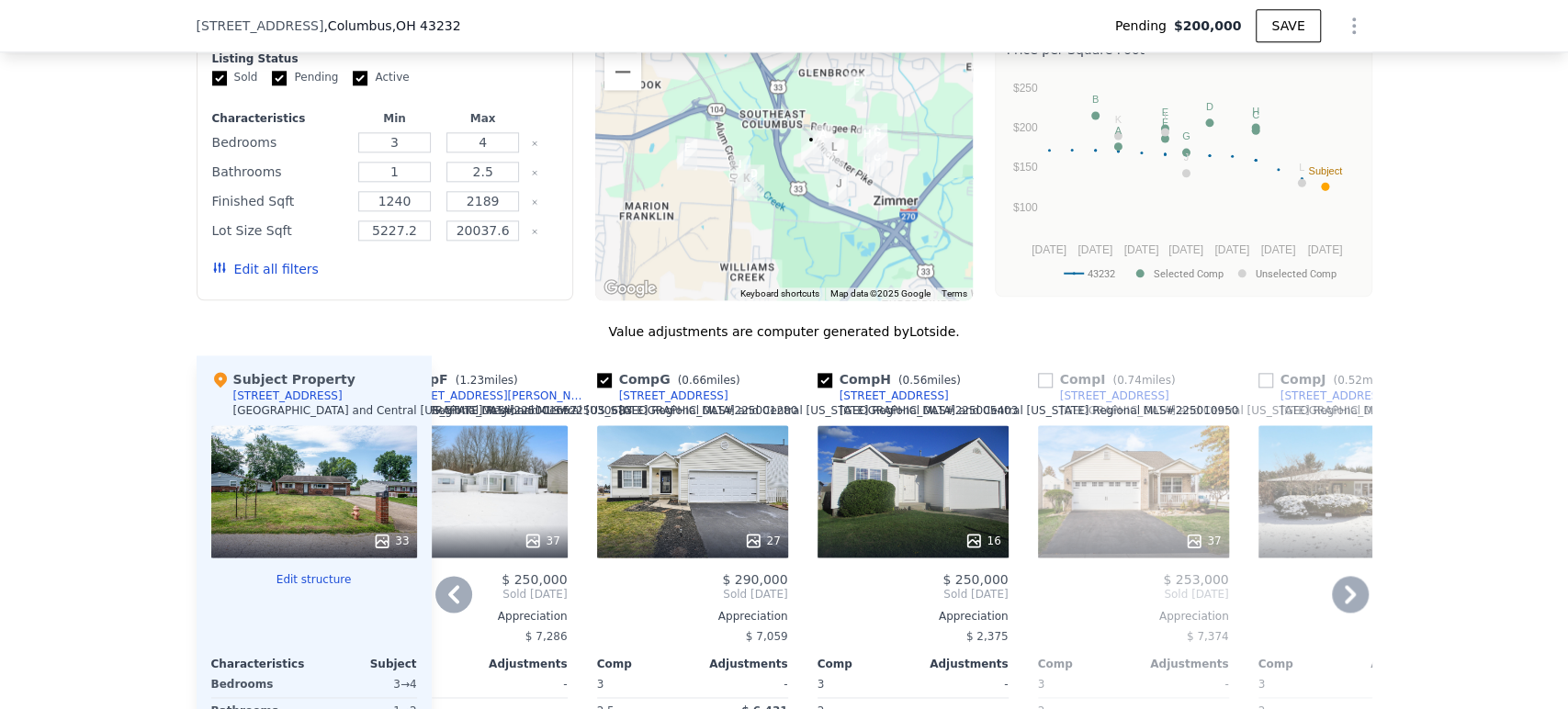
click at [1038, 403] on link "[STREET_ADDRESS]" at bounding box center [1104, 395] width 131 height 15
type input "1200"
type input "2148"
type input "18730.8"
checkbox input "false"
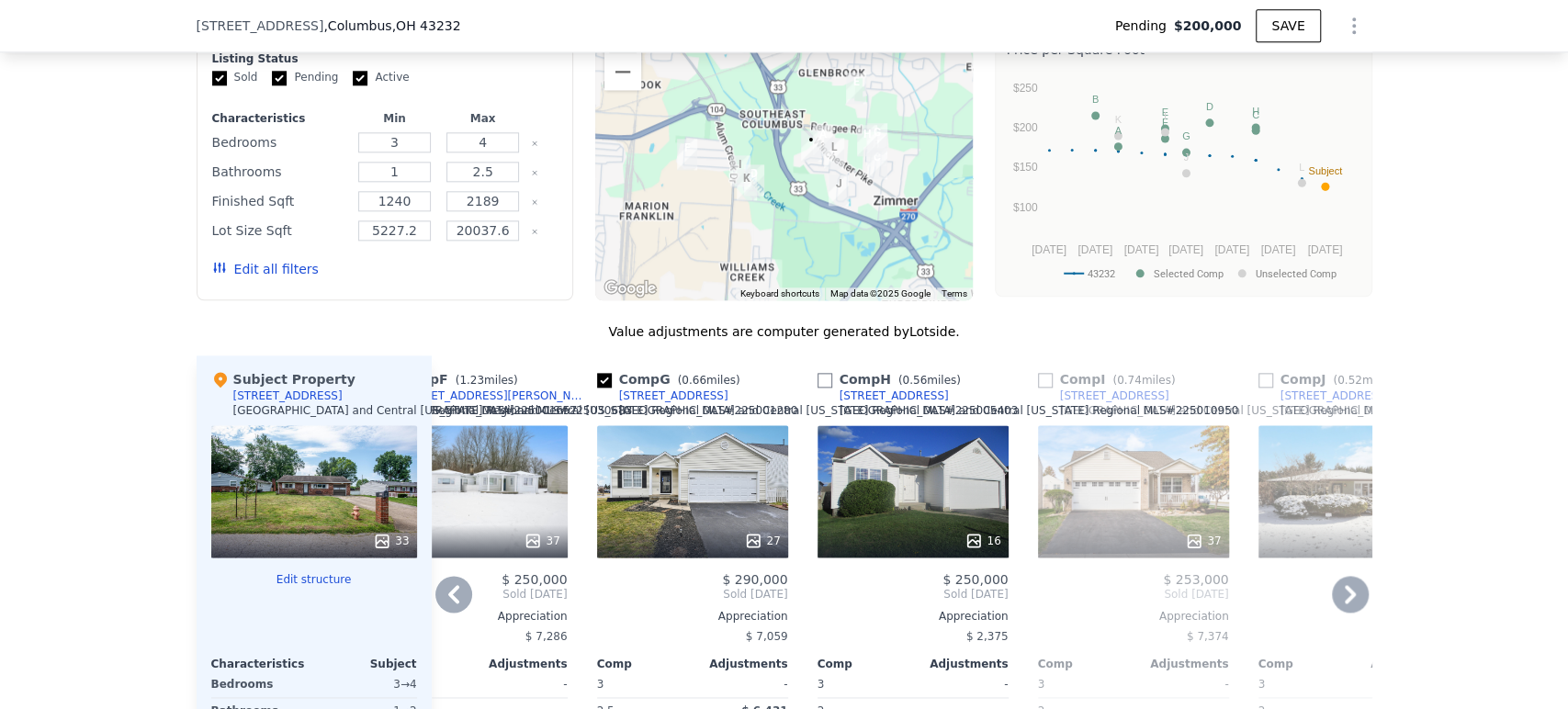
type input "$ 250,000"
type input "$ 23,634"
checkbox input "false"
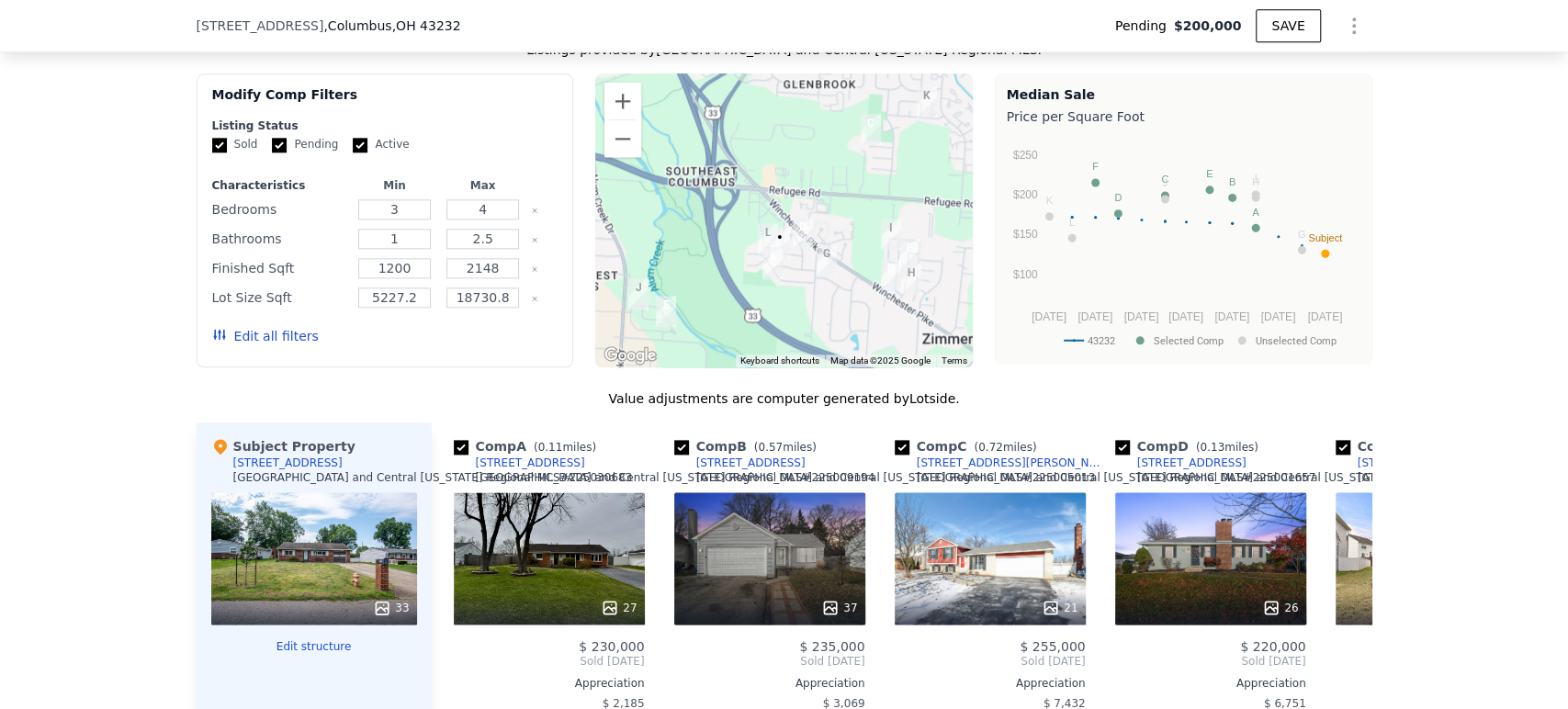
scroll to position [1319, 0]
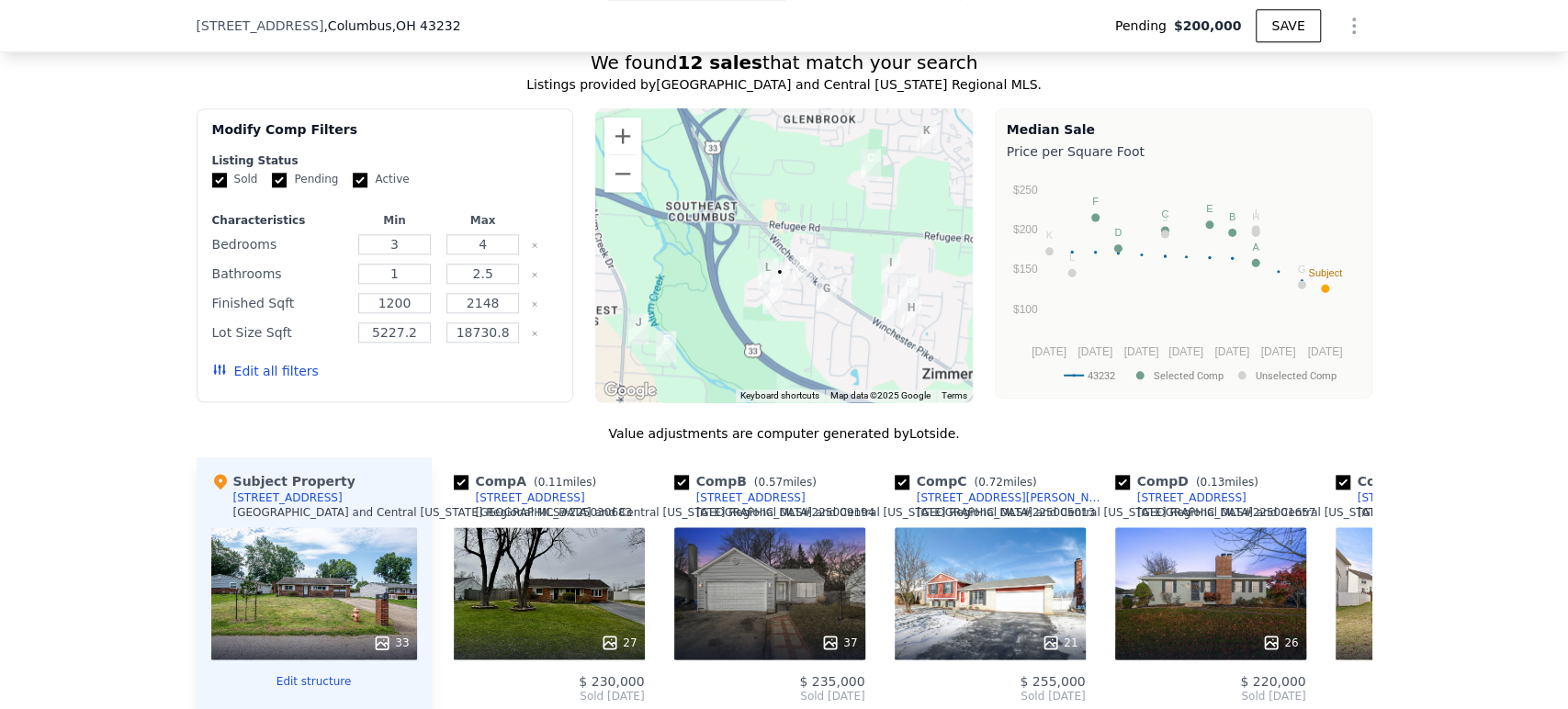
click at [284, 380] on button "Edit all filters" at bounding box center [266, 370] width 107 height 19
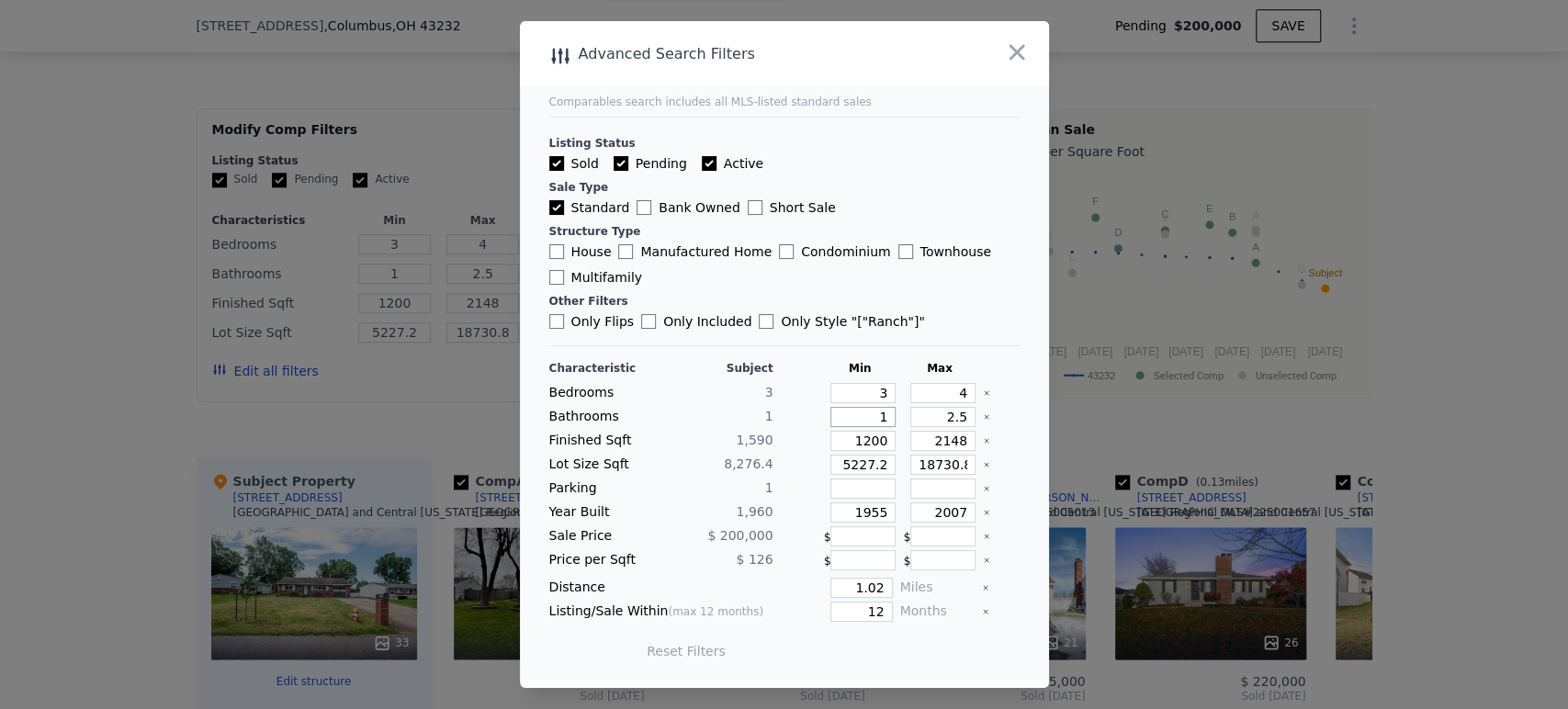
drag, startPoint x: 857, startPoint y: 416, endPoint x: 919, endPoint y: 426, distance: 62.8
click at [919, 426] on div "Bathrooms 1 1 2.5" at bounding box center [784, 417] width 470 height 20
type input "2"
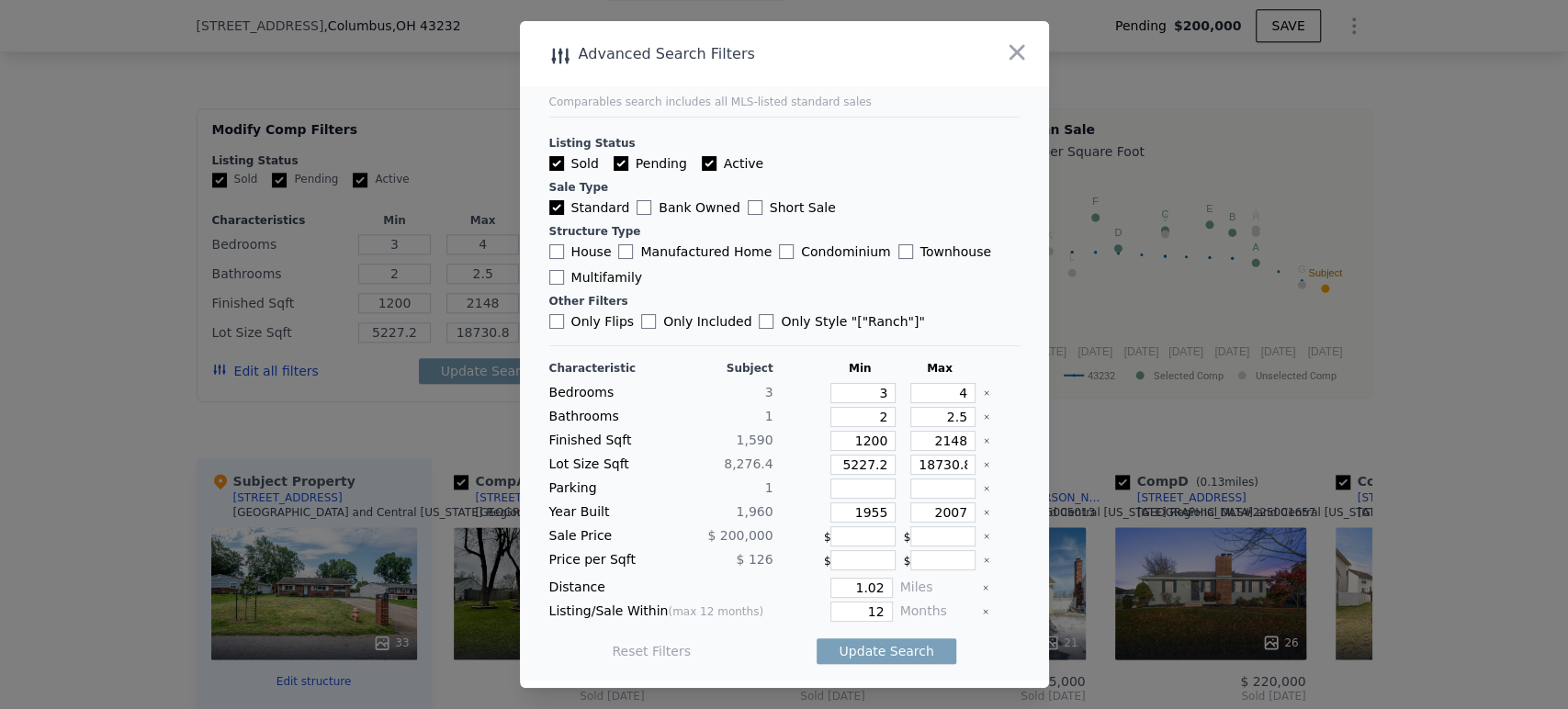
click at [1002, 464] on div at bounding box center [1001, 464] width 36 height 20
click at [869, 650] on button "Update Search" at bounding box center [886, 651] width 138 height 26
drag, startPoint x: 838, startPoint y: 465, endPoint x: 948, endPoint y: 481, distance: 111.2
click at [930, 482] on div "Characteristic Subject Min Max Bedrooms 3 3 4 Bathrooms 1 2 2.5 Finished Sqft 1…" at bounding box center [784, 518] width 470 height 316
type input "5"
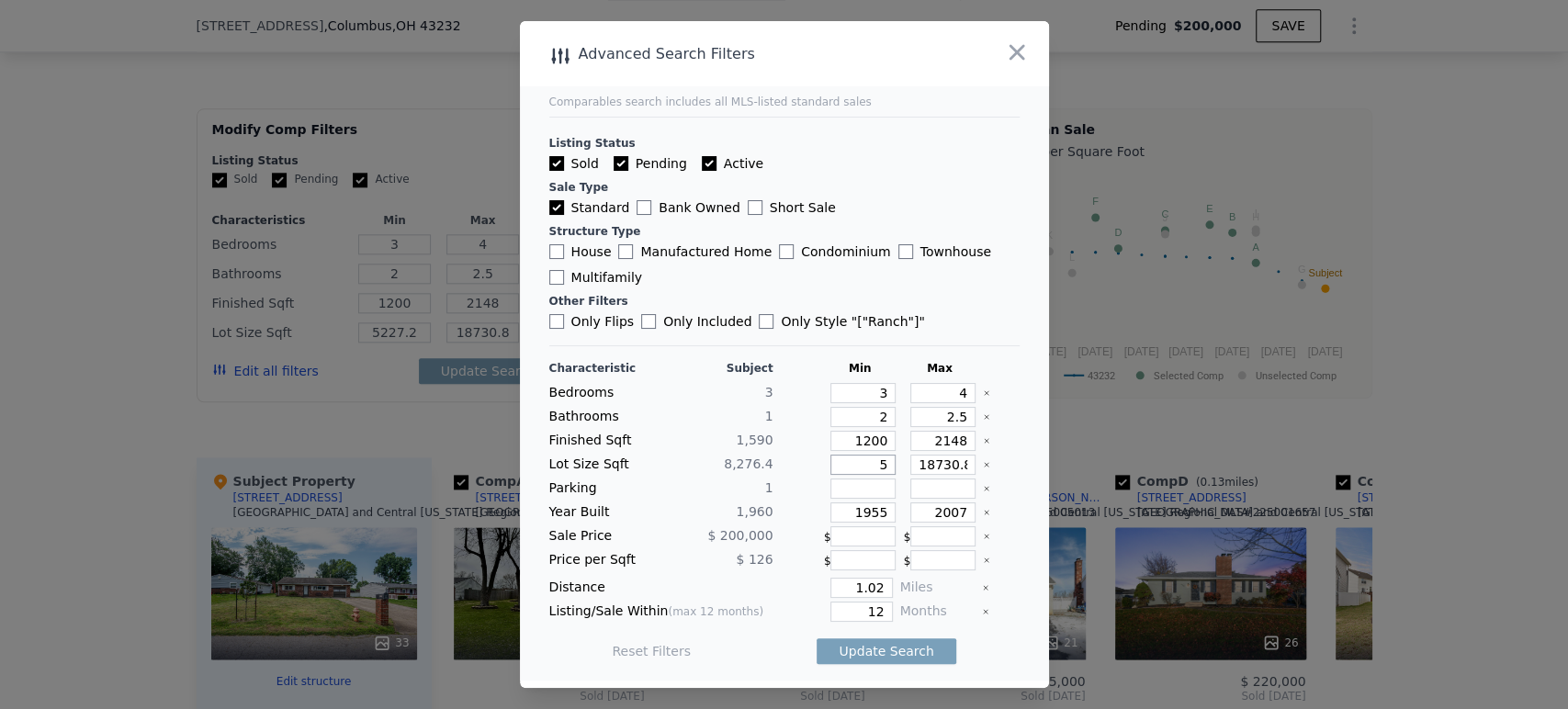
type input "5"
type input "50"
type input "500"
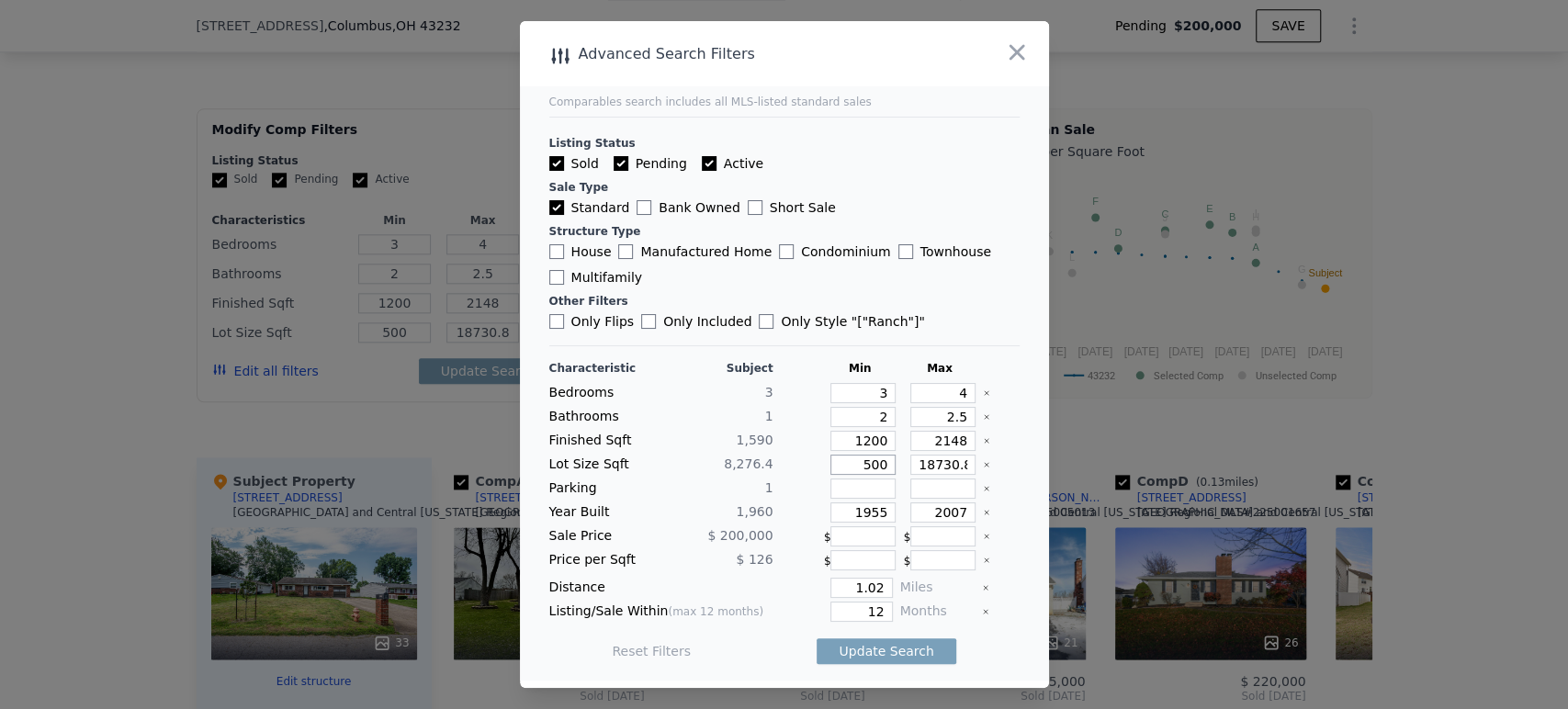
type input "5000"
drag, startPoint x: 904, startPoint y: 462, endPoint x: 987, endPoint y: 439, distance: 86.1
click at [970, 459] on div "Lot Size Sqft 8,276.4 5000 18730.8" at bounding box center [784, 464] width 470 height 20
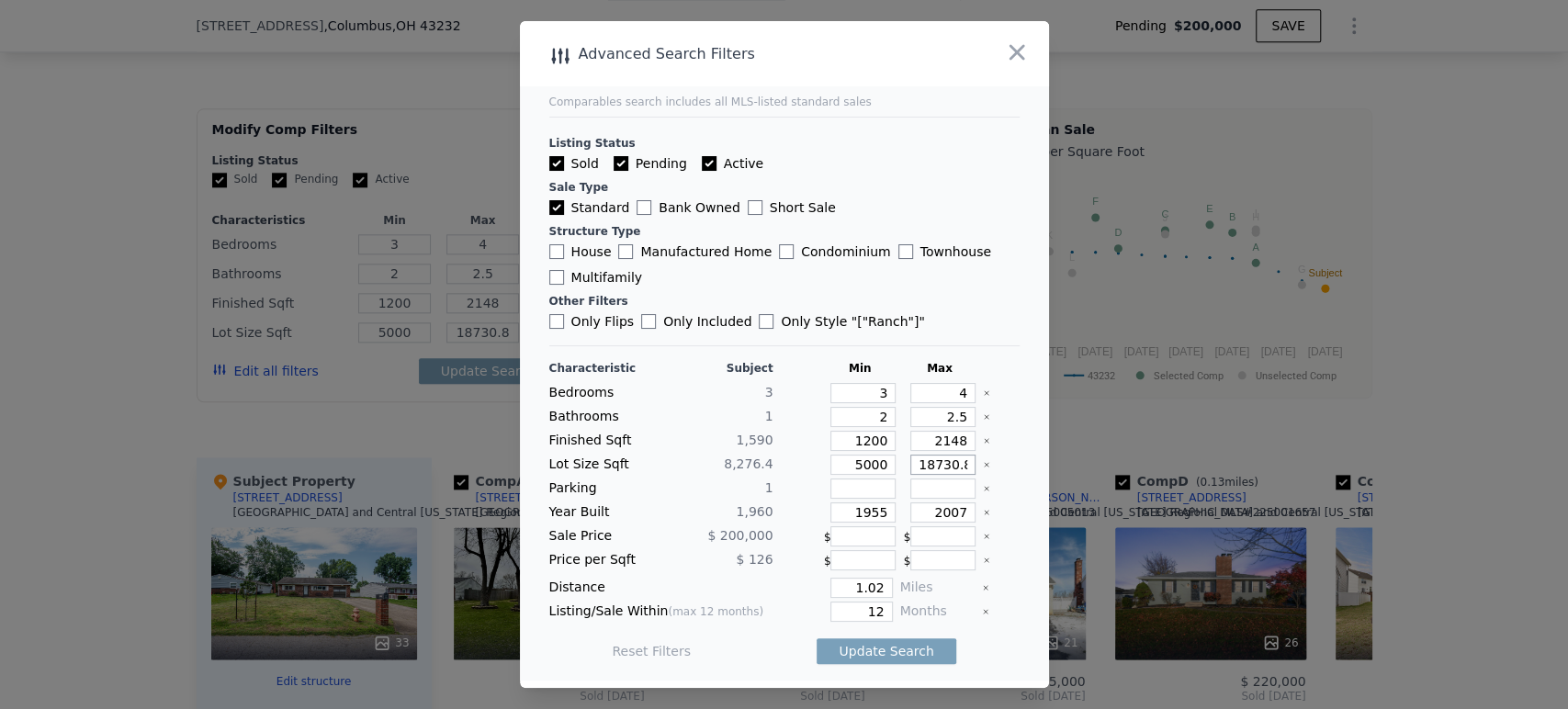
type input "2"
type input "20"
type input "200"
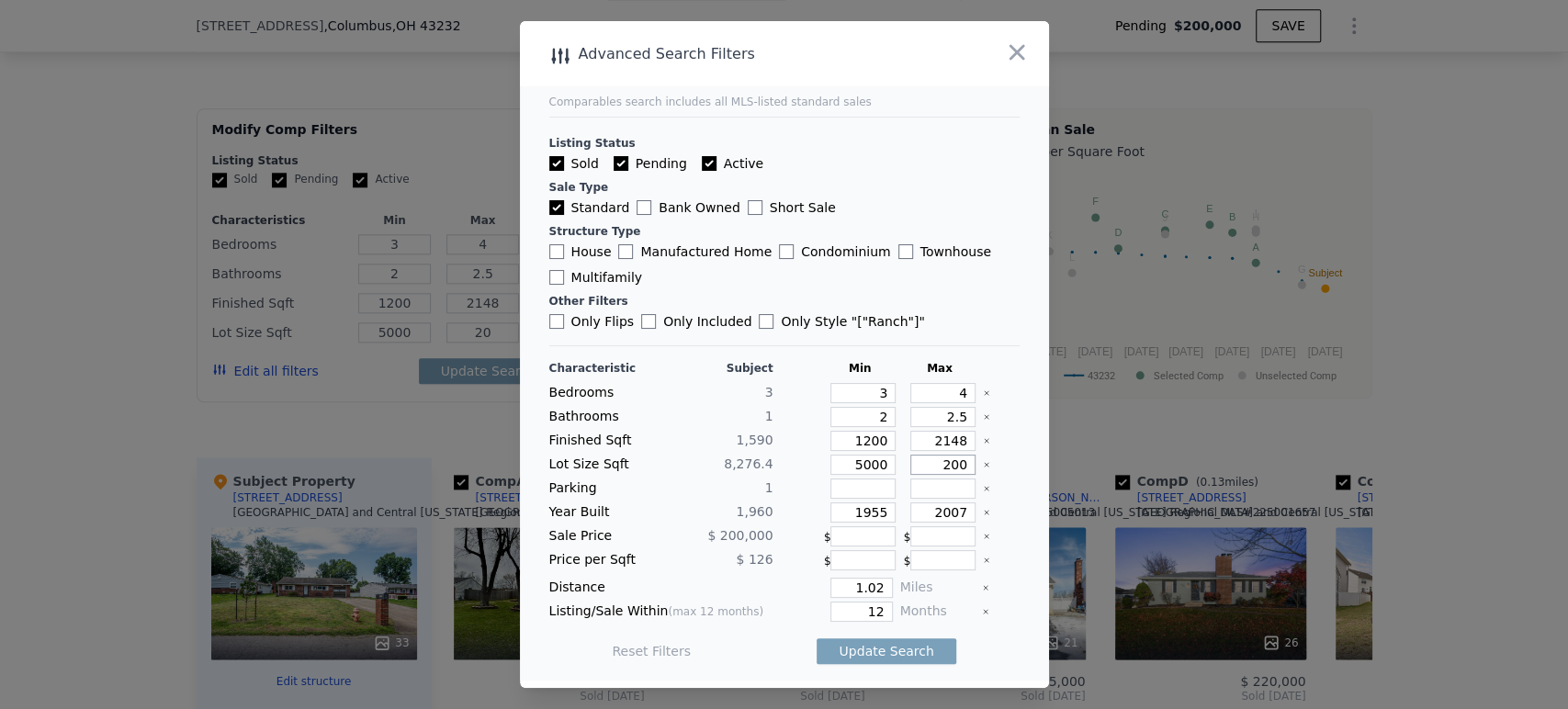
type input "200"
type input "2000"
type input "20000"
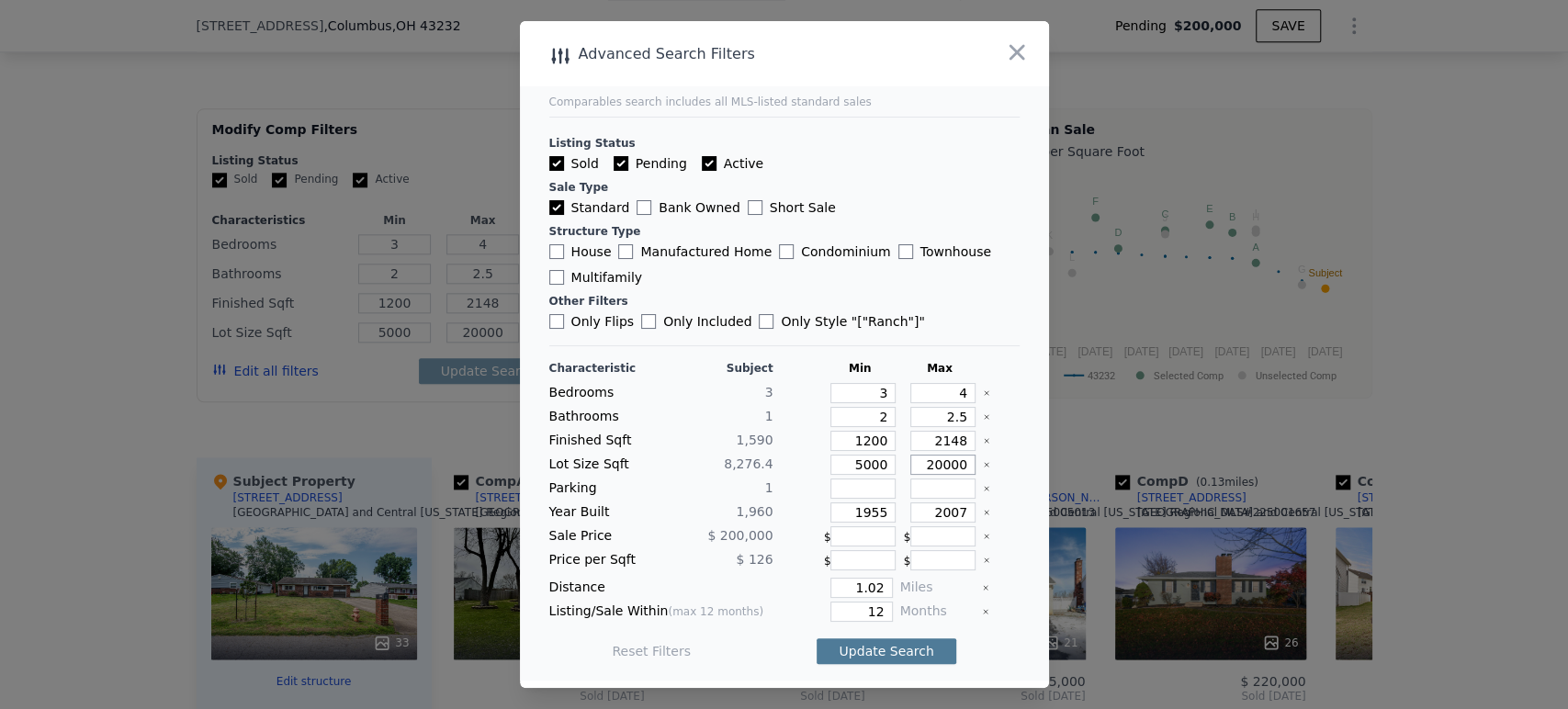
type input "20000"
click at [885, 645] on button "Update Search" at bounding box center [886, 651] width 138 height 26
checkbox input "false"
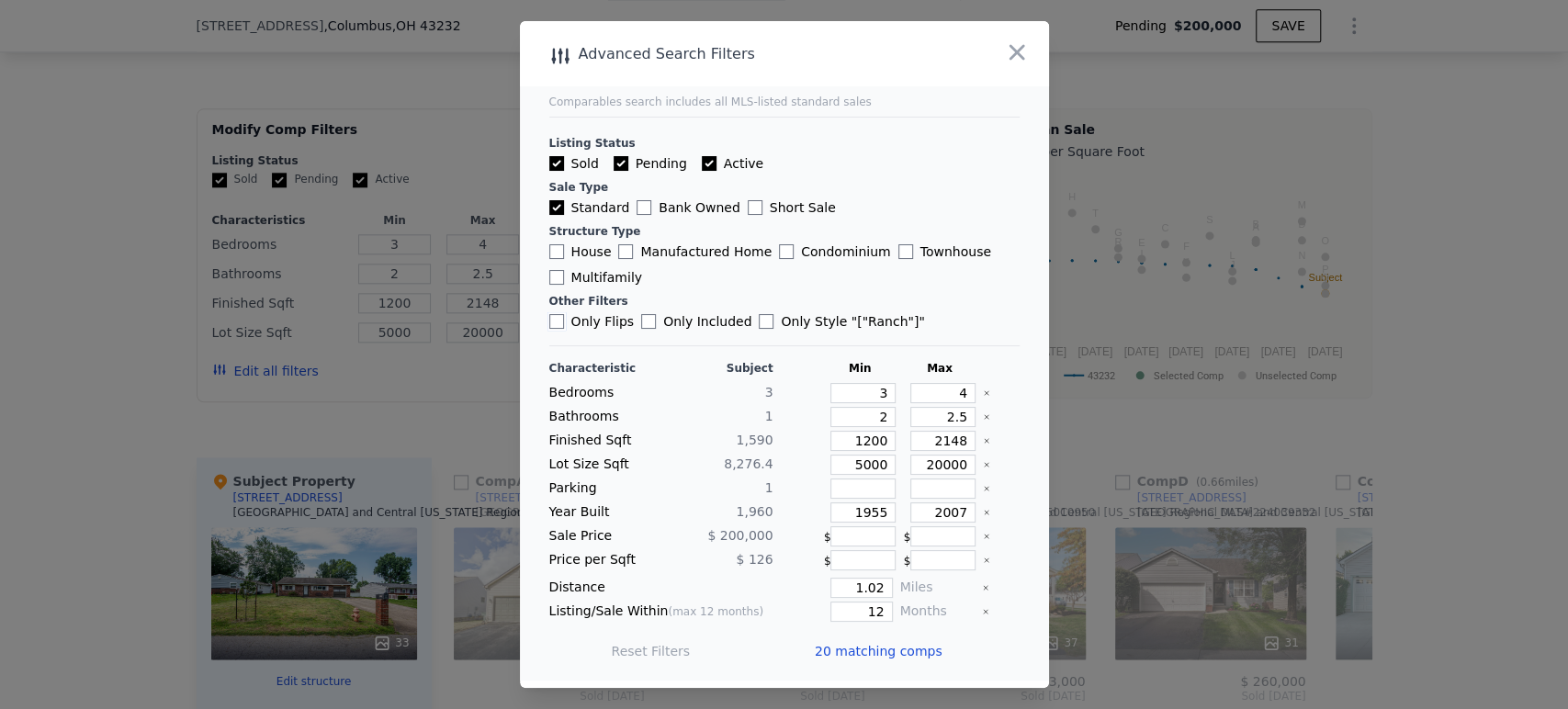
click at [561, 321] on input "Only Flips" at bounding box center [556, 321] width 15 height 15
click at [881, 648] on button "Update Search" at bounding box center [886, 651] width 138 height 26
click at [557, 325] on input "Only Flips" at bounding box center [556, 321] width 15 height 15
checkbox input "false"
click at [865, 652] on button "Update Search" at bounding box center [886, 651] width 138 height 26
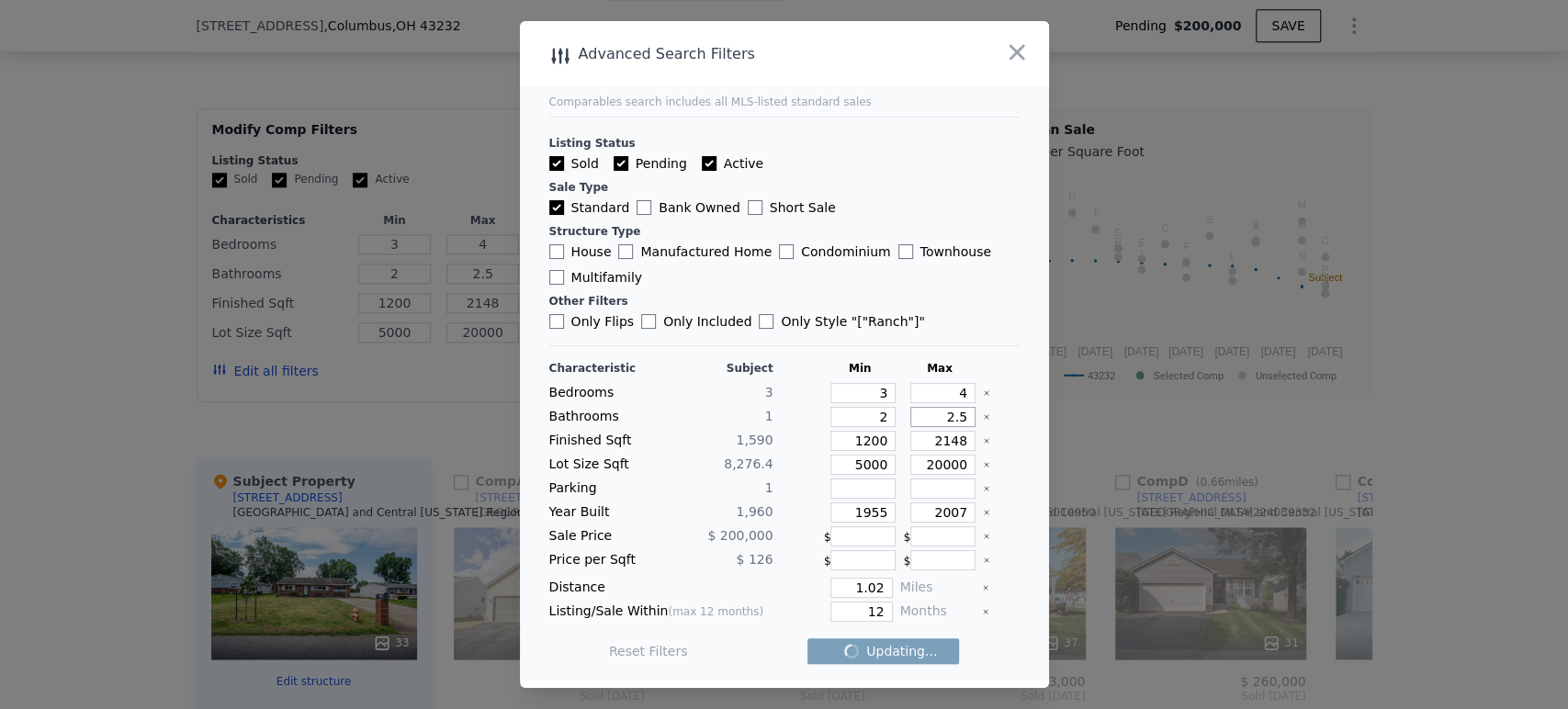
drag, startPoint x: 926, startPoint y: 420, endPoint x: 1004, endPoint y: 412, distance: 78.4
click at [992, 413] on div "Bathrooms 1 2 2.5" at bounding box center [784, 417] width 470 height 20
type input "3"
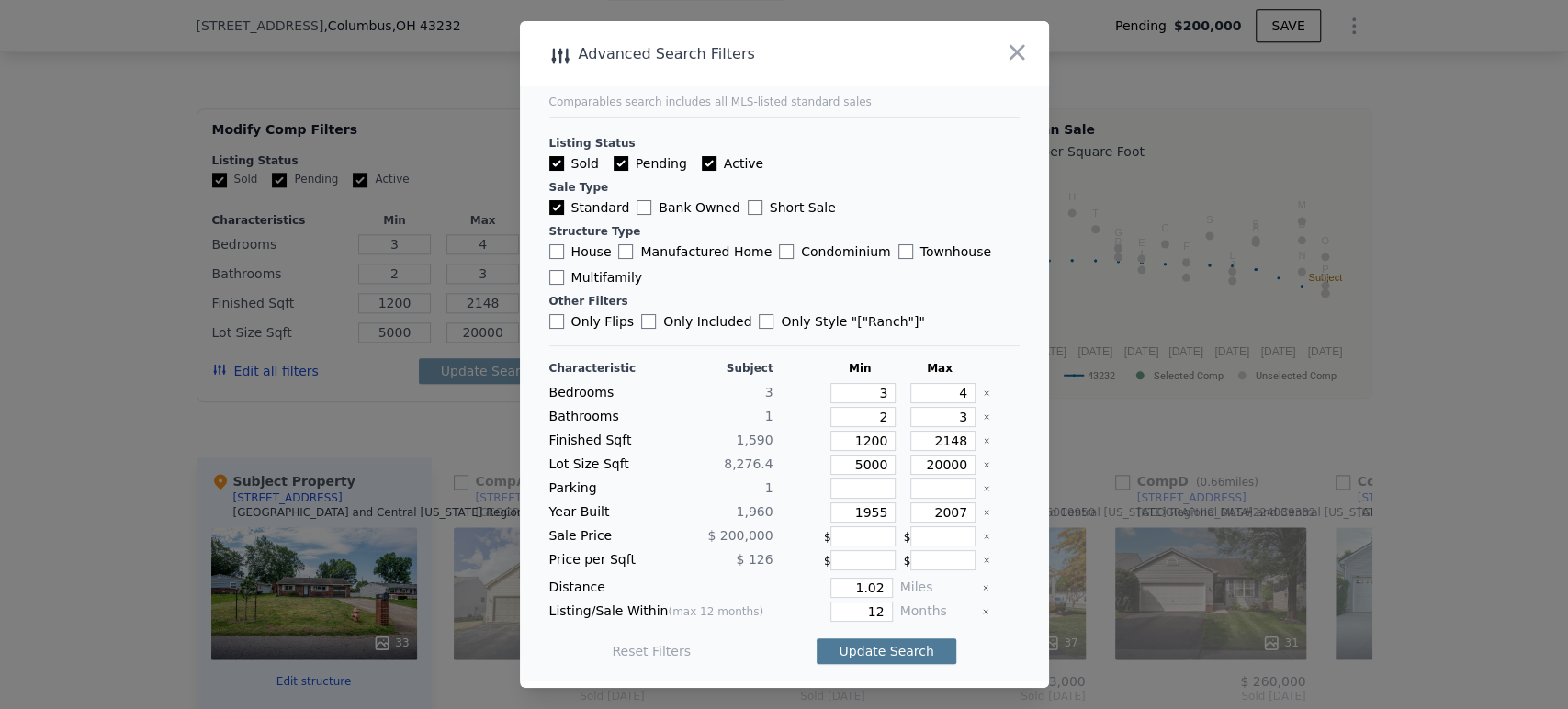
click at [872, 652] on button "Update Search" at bounding box center [886, 651] width 138 height 26
click at [1022, 54] on icon "button" at bounding box center [1017, 52] width 26 height 26
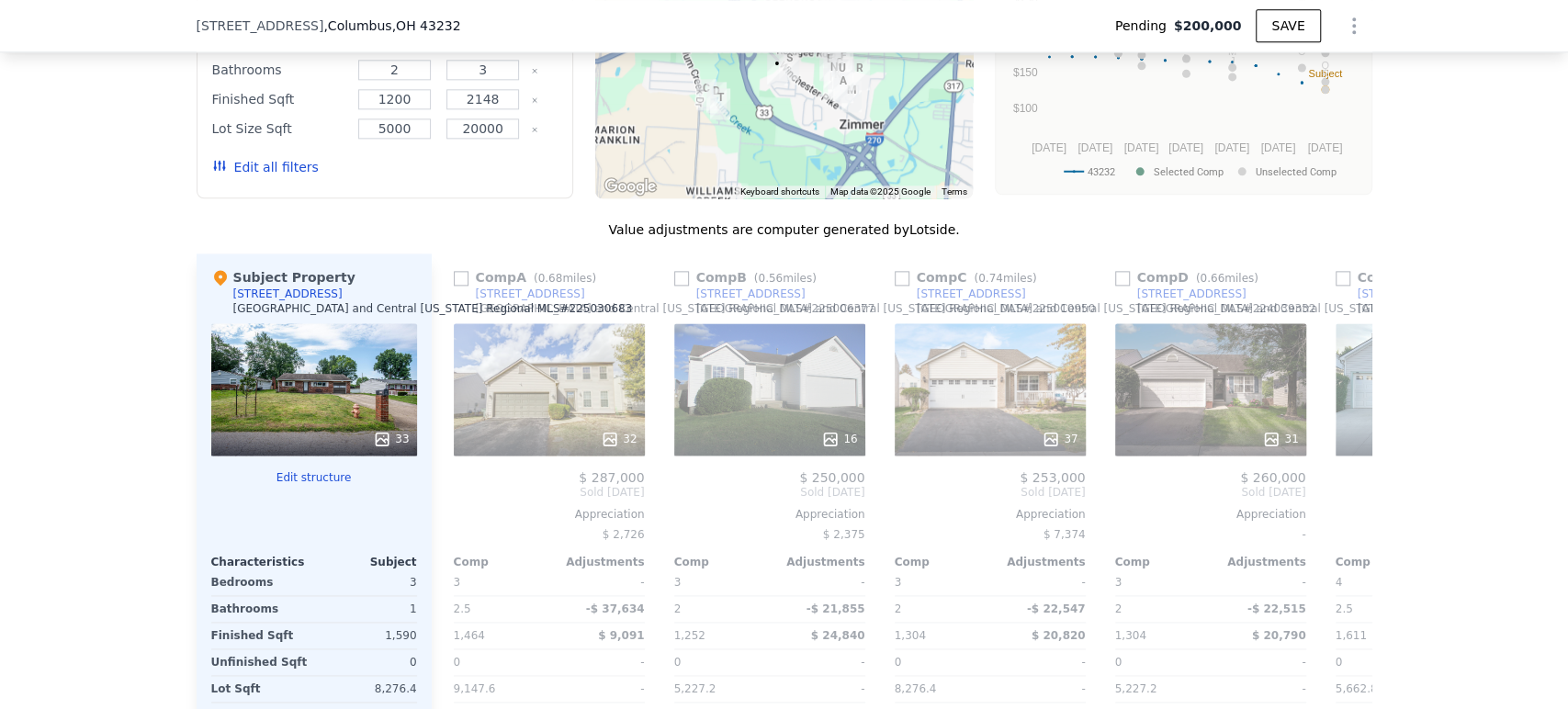
scroll to position [1727, 0]
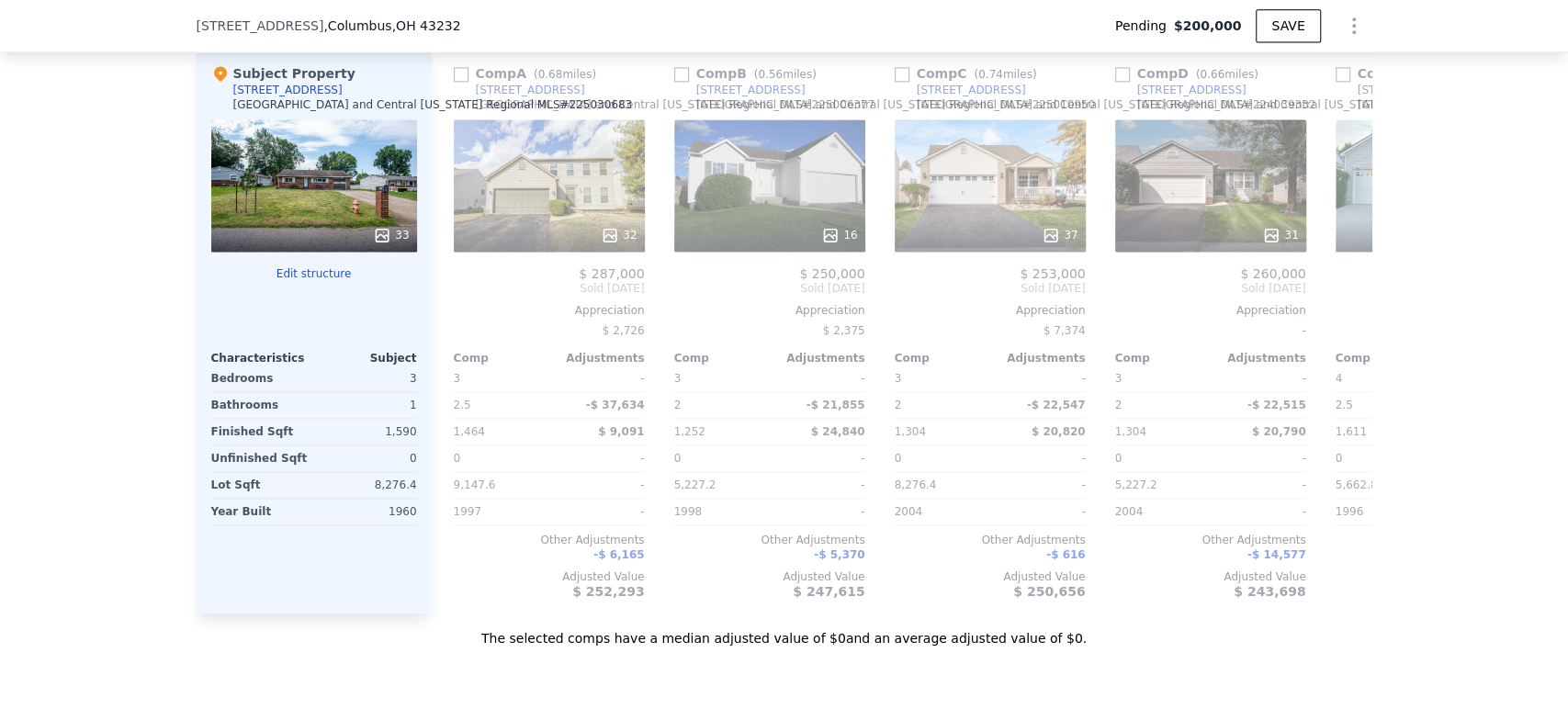
click at [310, 281] on button "Edit structure" at bounding box center [314, 274] width 206 height 15
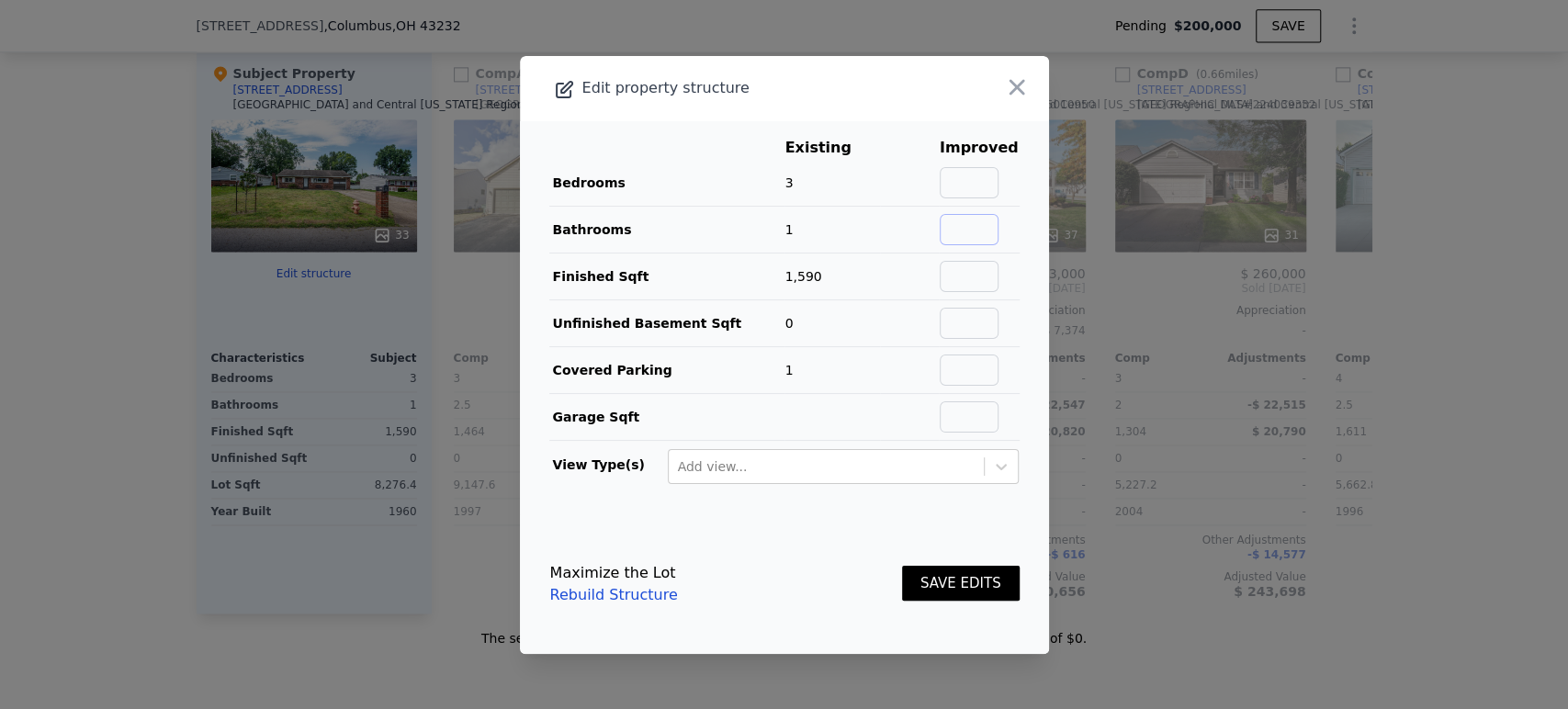
click at [961, 224] on input "text" at bounding box center [969, 230] width 59 height 32
type input "2"
click at [955, 182] on input "text" at bounding box center [969, 183] width 59 height 32
type input "4"
click at [959, 574] on button "SAVE EDITS" at bounding box center [960, 584] width 118 height 36
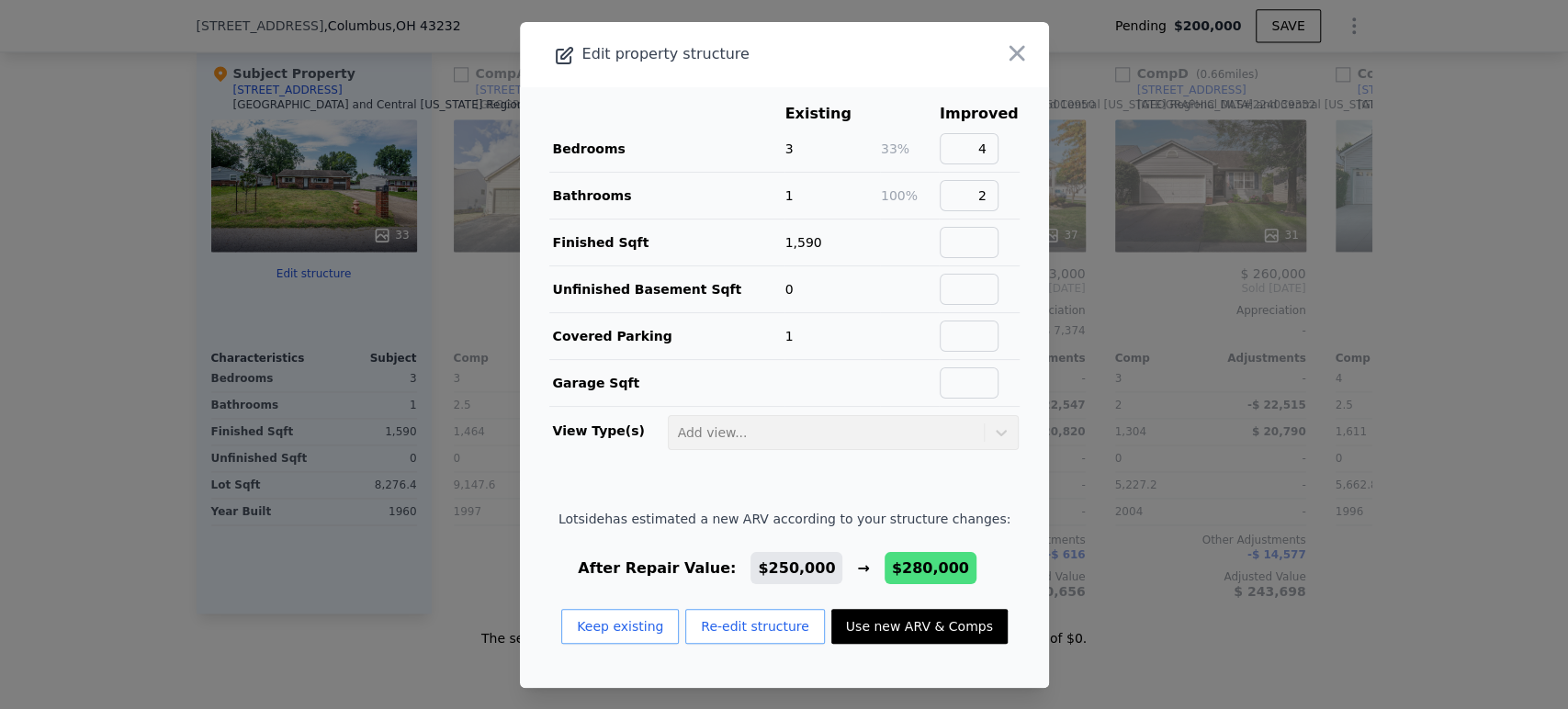
click at [935, 623] on button "Use new ARV & Comps" at bounding box center [919, 625] width 177 height 35
type input "1"
type input "2.5"
type input "1240"
type input "2189"
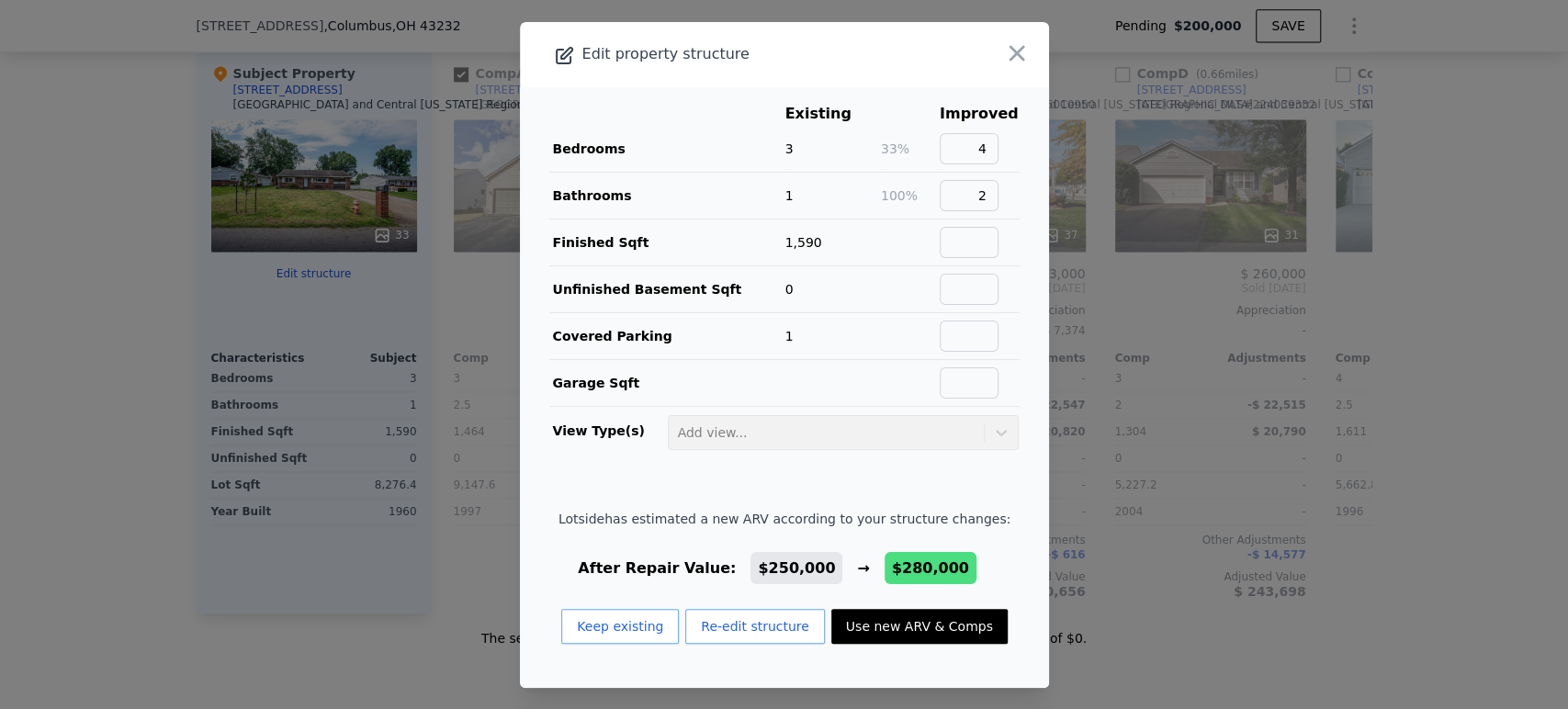
type input "5227.2"
type input "20037.6"
type input "$ 280,000"
type input "$ 51,965"
checkbox input "true"
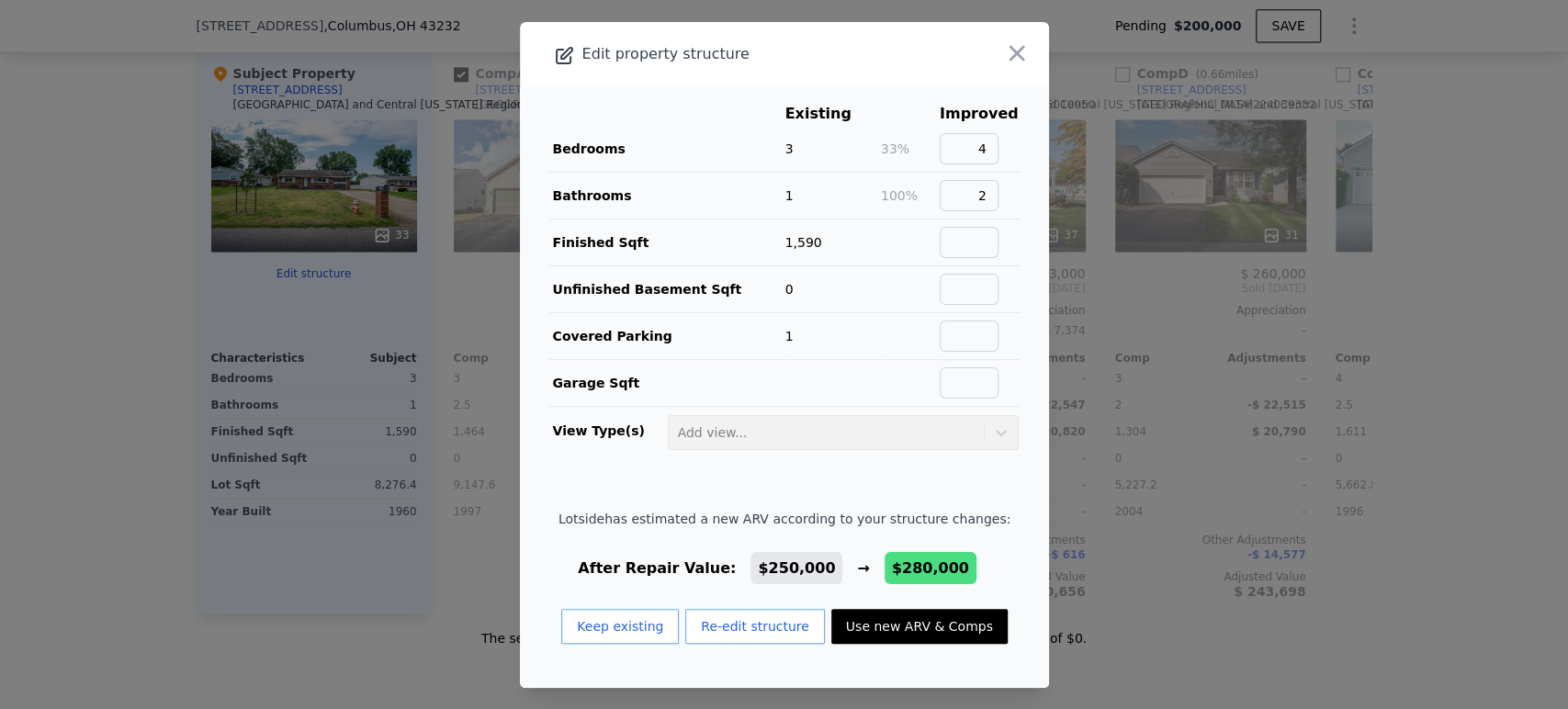
checkbox input "true"
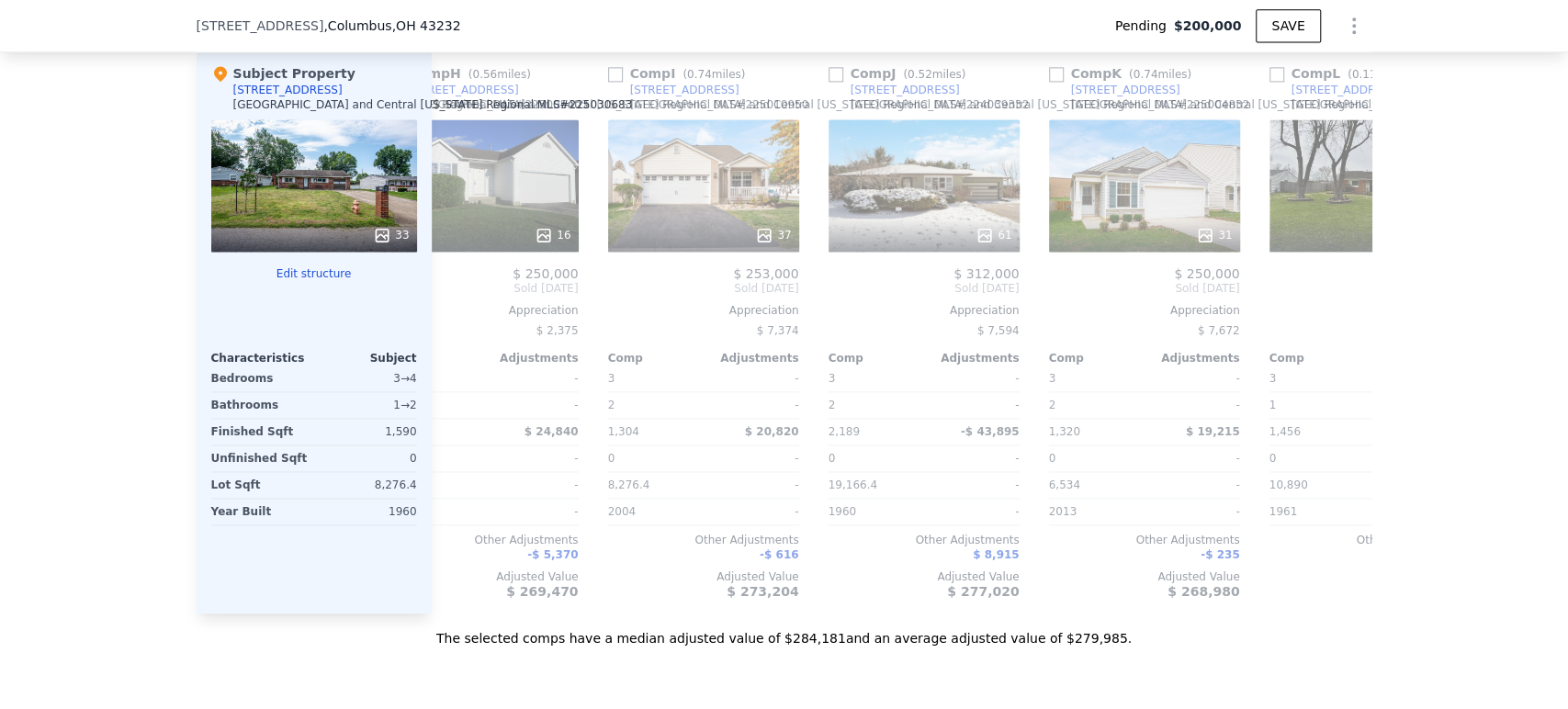
scroll to position [0, 1651]
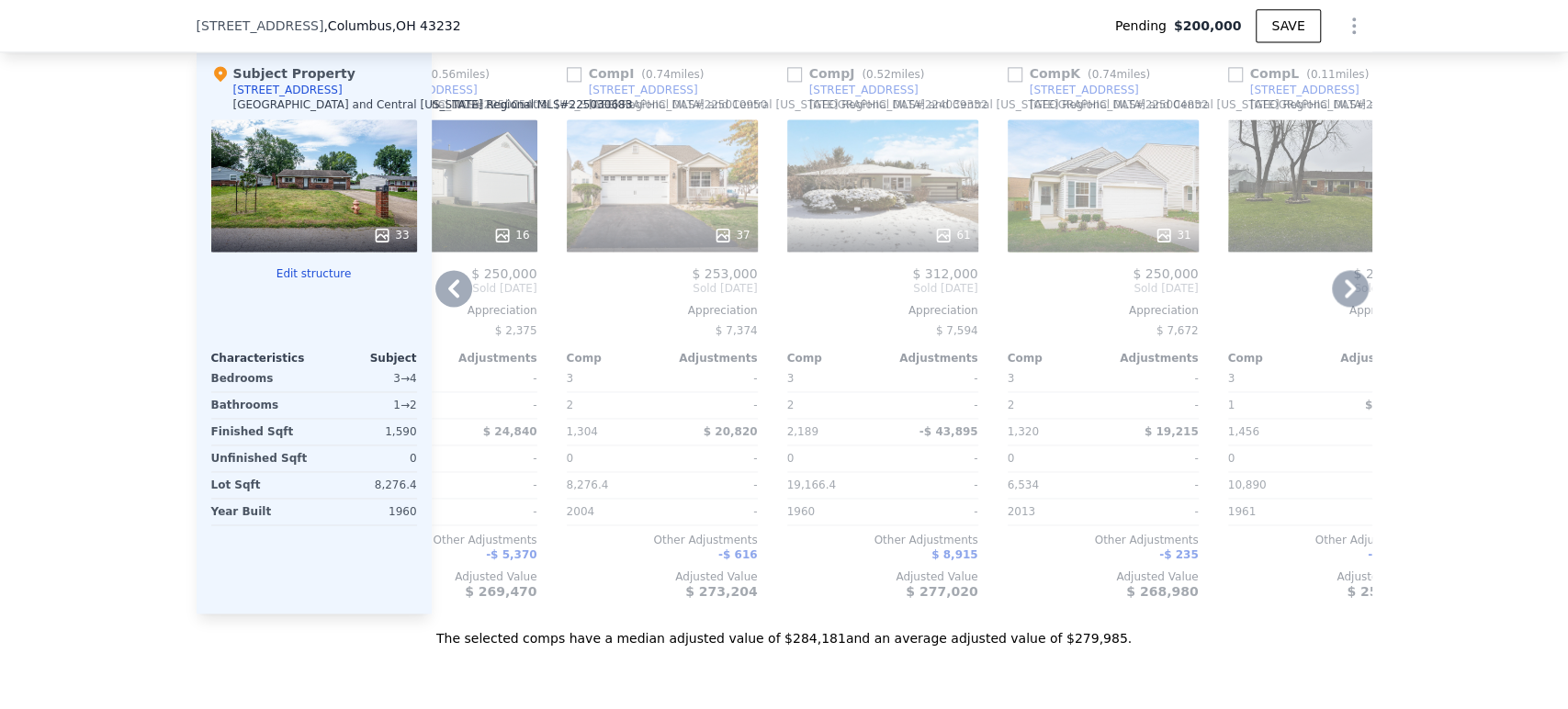
click at [911, 212] on div "61" at bounding box center [882, 186] width 191 height 132
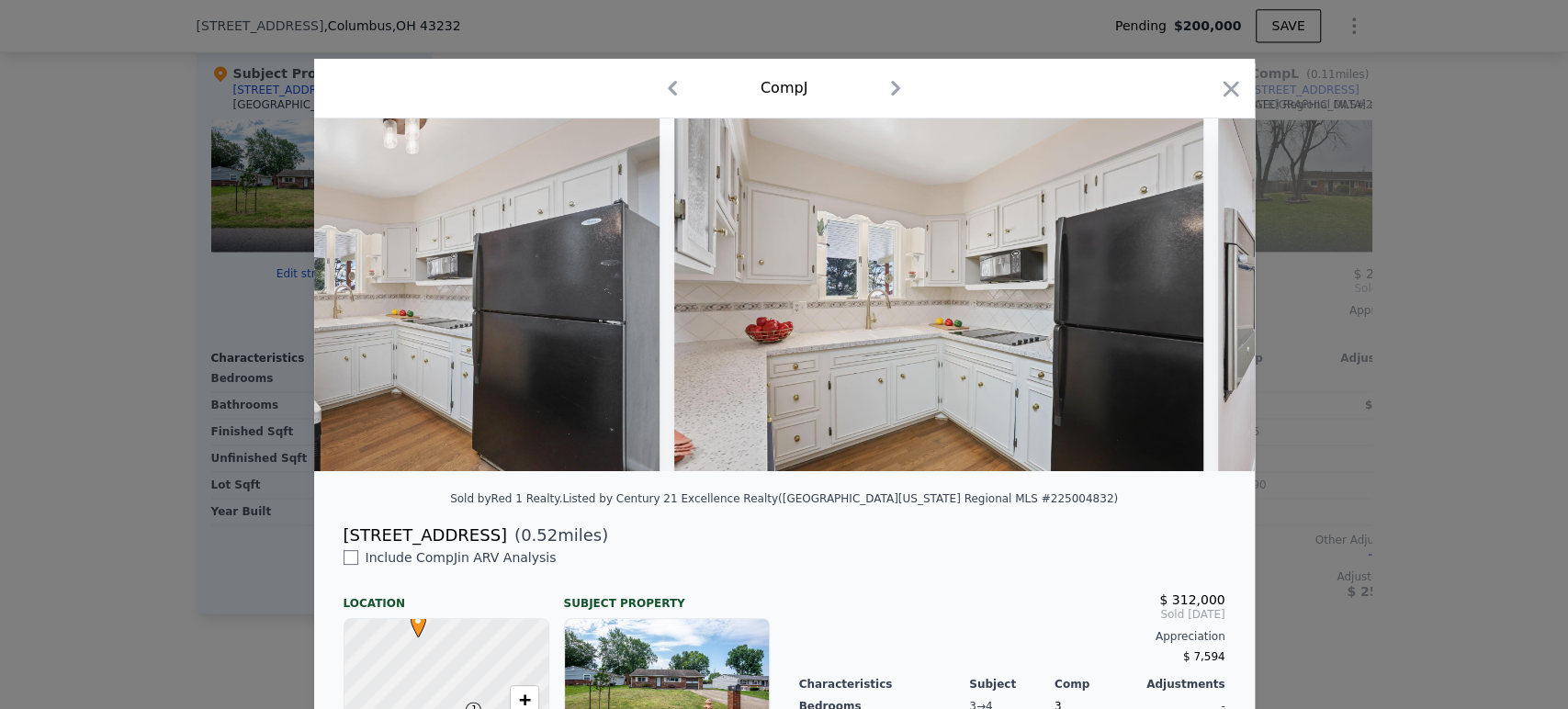
scroll to position [0, 7107]
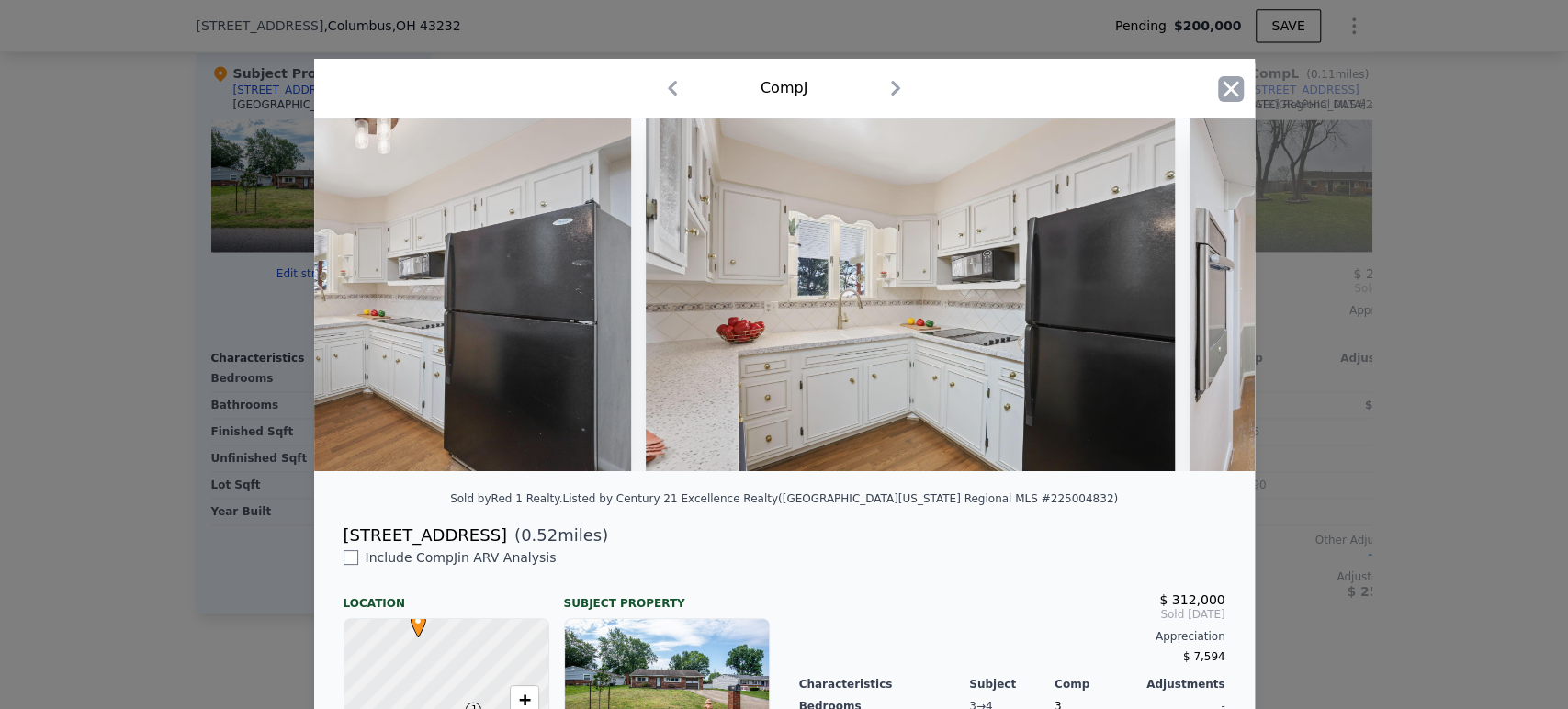
click at [1209, 90] on div "Comp J" at bounding box center [784, 89] width 941 height 59
click at [1218, 86] on icon "button" at bounding box center [1231, 89] width 26 height 26
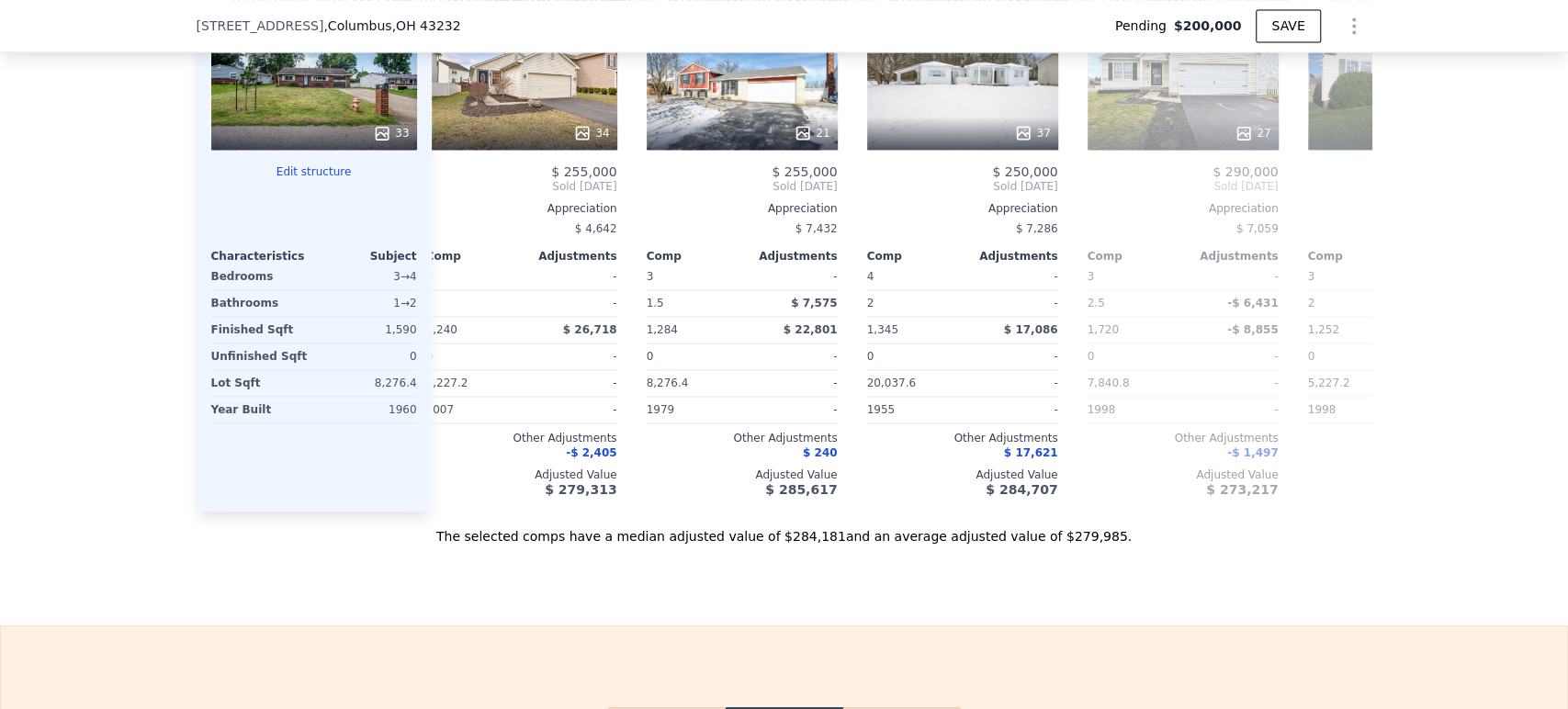
scroll to position [0, 745]
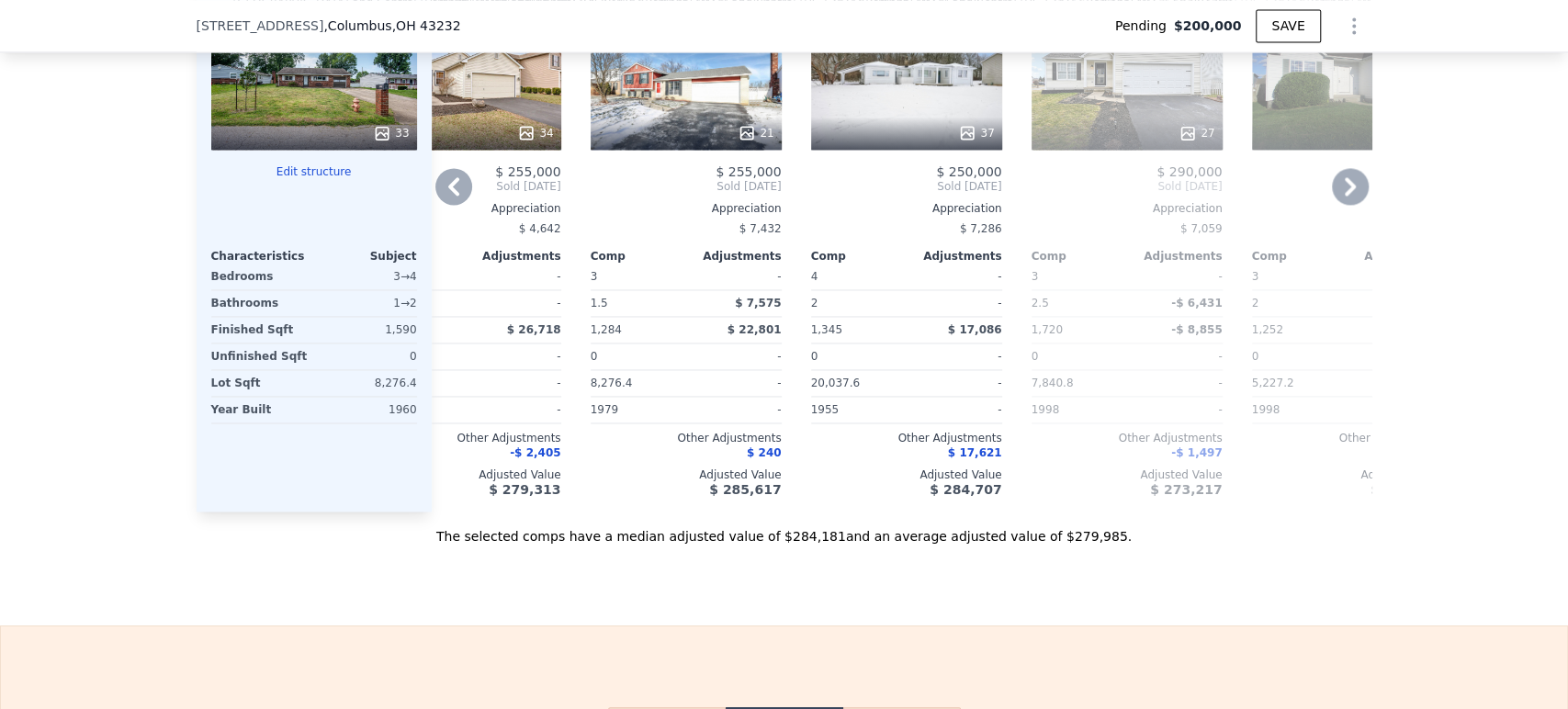
click at [949, 130] on div "37" at bounding box center [906, 84] width 191 height 132
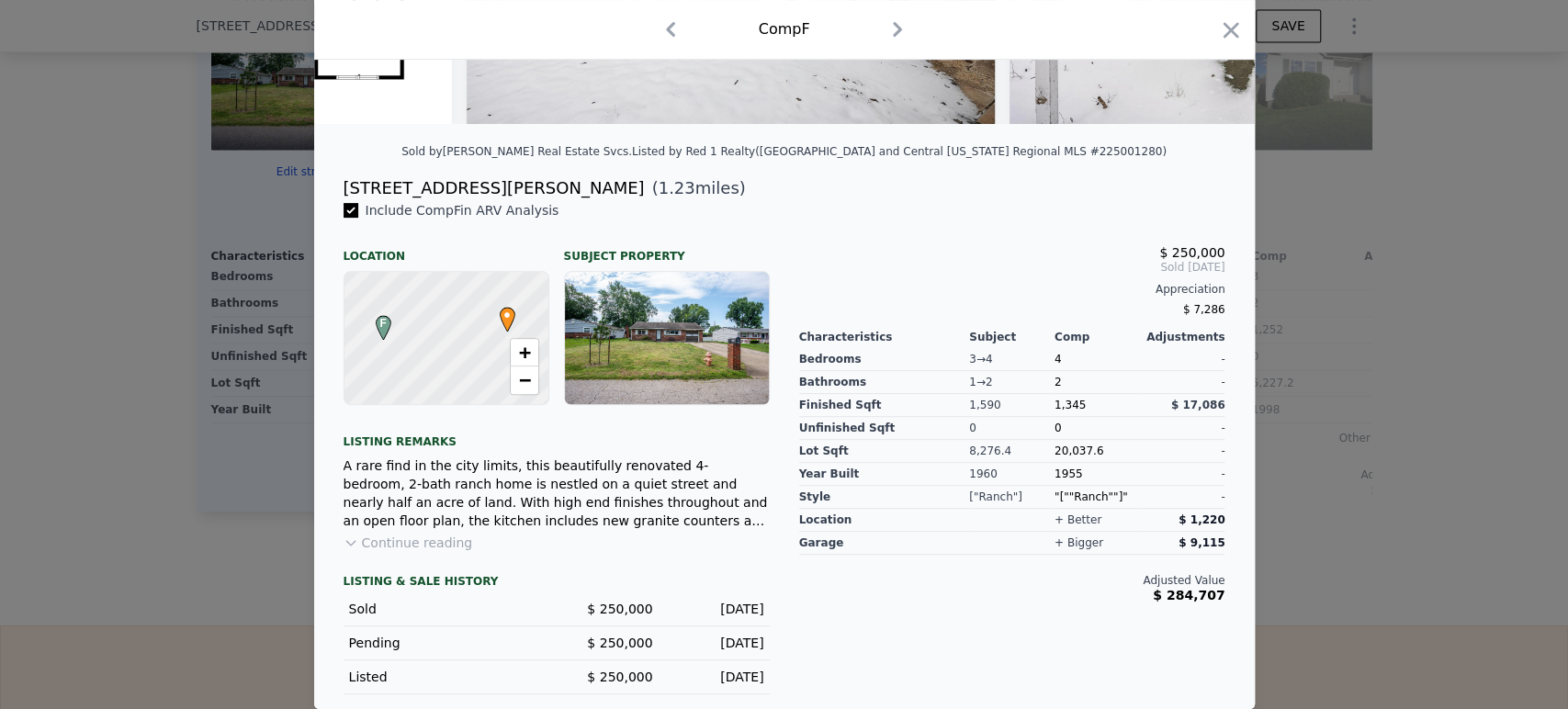
scroll to position [360, 0]
click at [1236, 28] on div "Comp F" at bounding box center [784, 30] width 941 height 59
click at [1224, 33] on icon "button" at bounding box center [1231, 30] width 16 height 16
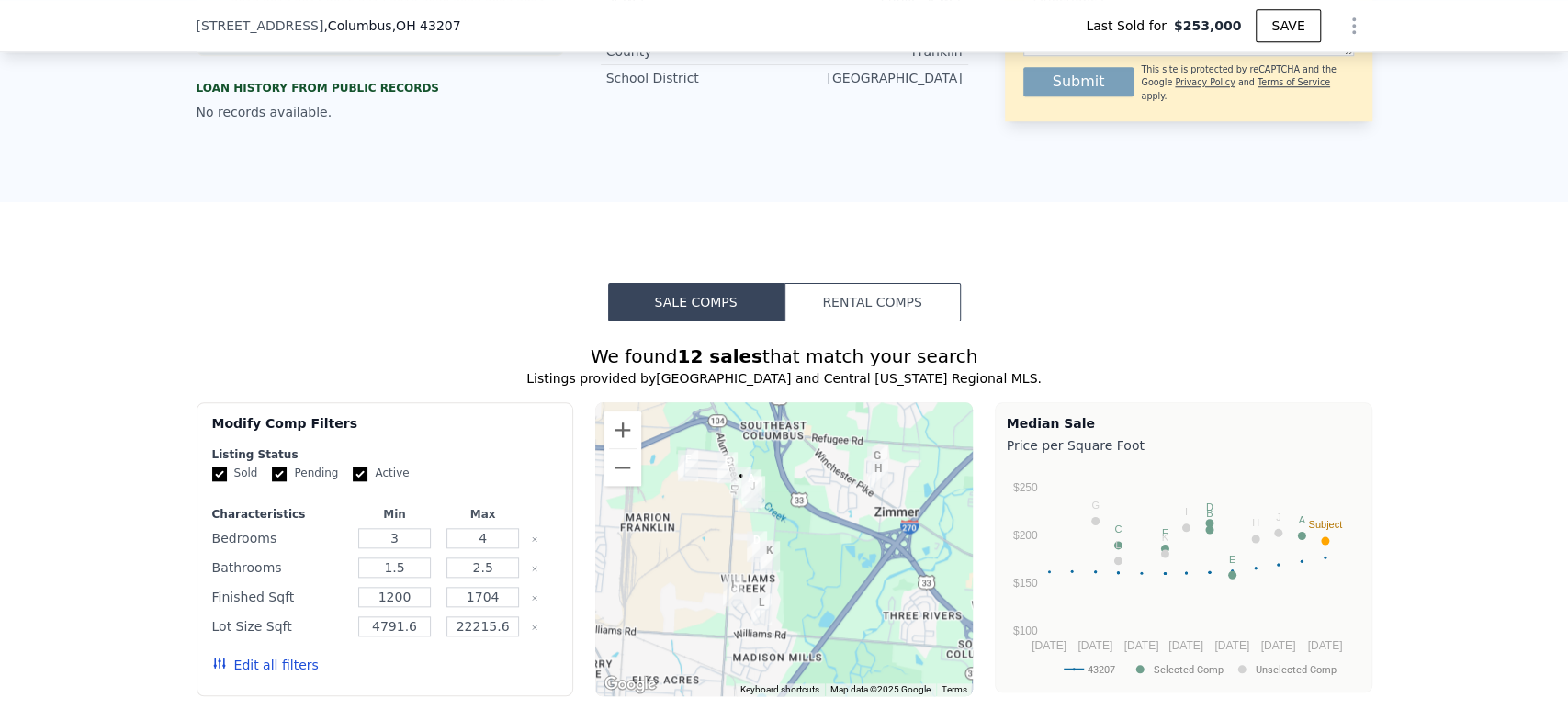
scroll to position [809, 0]
